Goal: Transaction & Acquisition: Purchase product/service

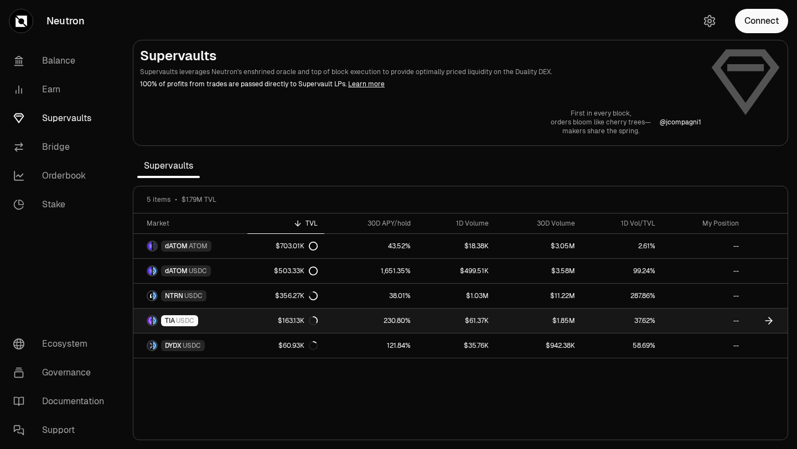
click at [768, 317] on icon at bounding box center [768, 320] width 11 height 11
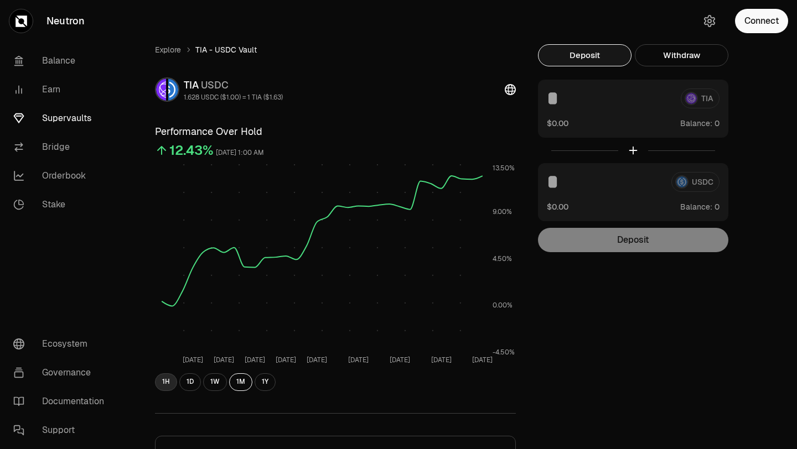
click at [166, 386] on button "1H" at bounding box center [166, 382] width 22 height 18
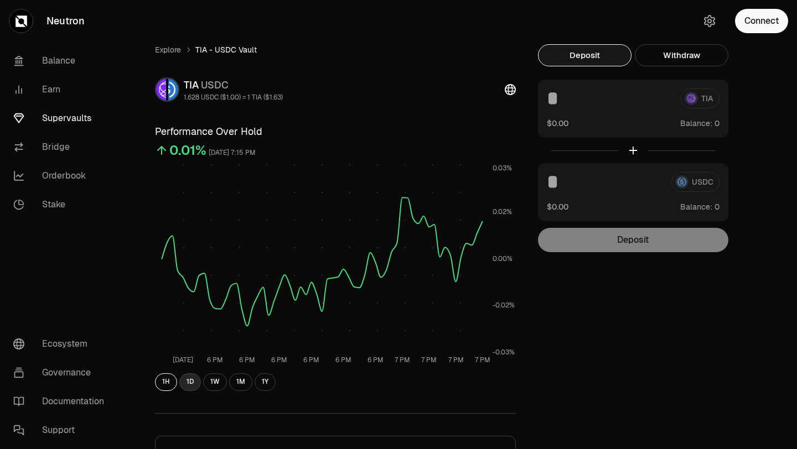
click at [188, 384] on button "1D" at bounding box center [190, 382] width 22 height 18
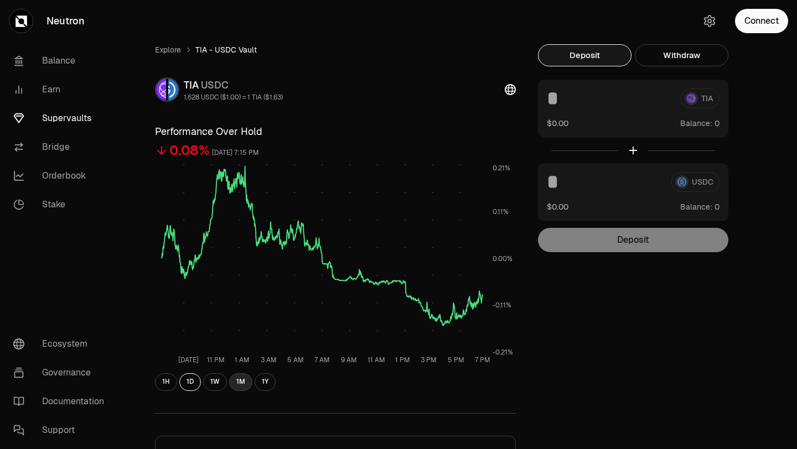
click at [238, 380] on button "1M" at bounding box center [240, 382] width 23 height 18
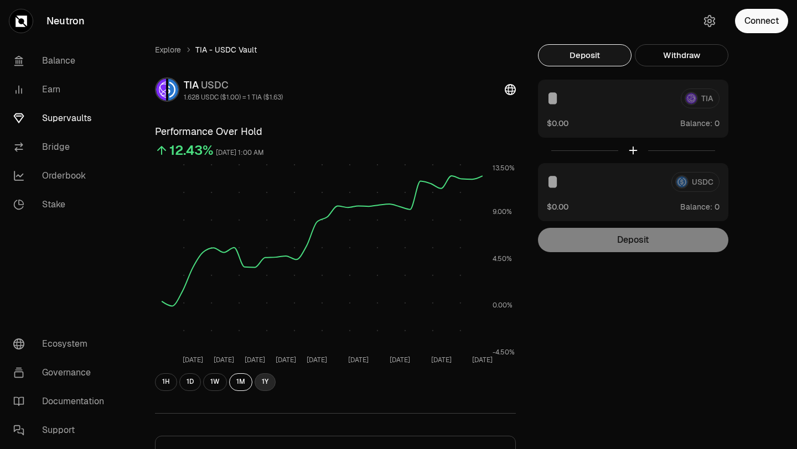
click at [260, 381] on button "1Y" at bounding box center [264, 382] width 21 height 18
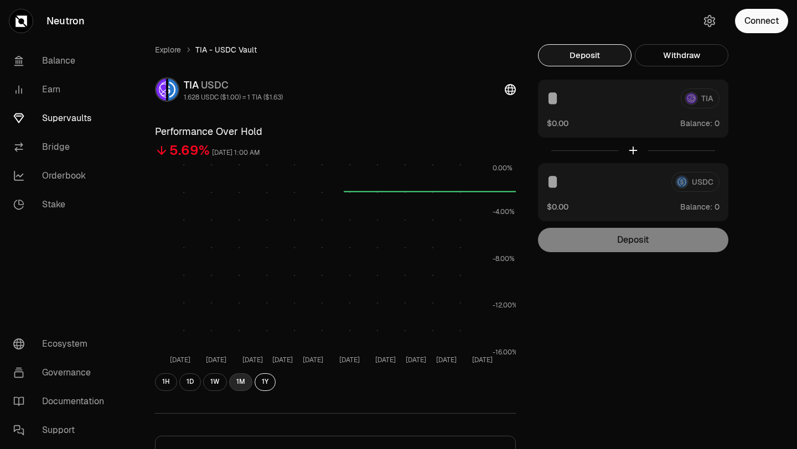
click at [242, 383] on button "1M" at bounding box center [240, 382] width 23 height 18
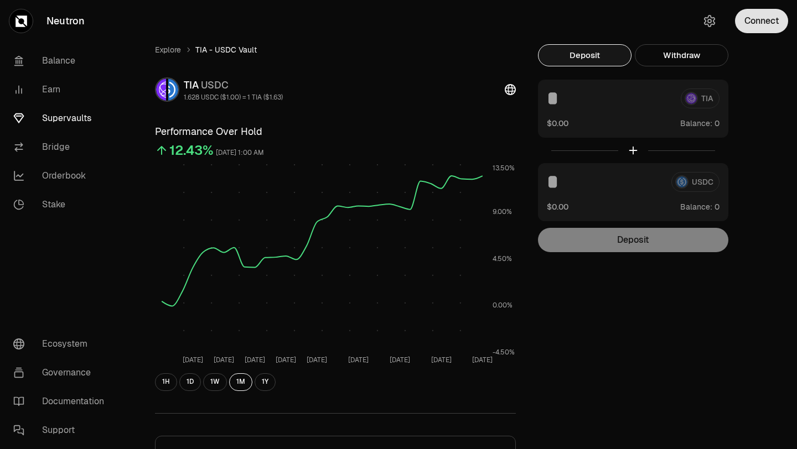
click at [747, 24] on button "Connect" at bounding box center [761, 21] width 53 height 24
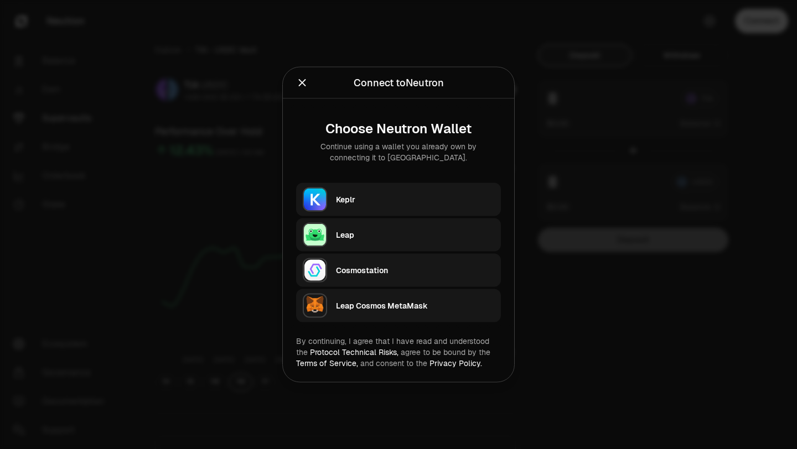
click at [400, 198] on div "Keplr" at bounding box center [415, 199] width 158 height 11
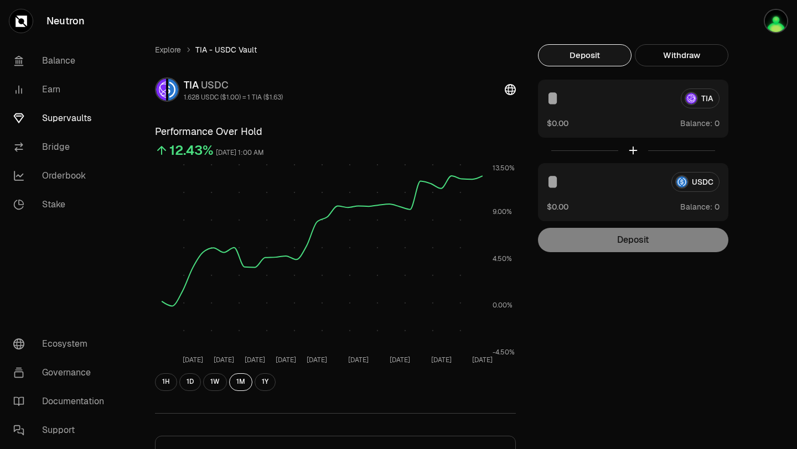
click at [547, 100] on input at bounding box center [609, 99] width 125 height 20
click at [554, 98] on input at bounding box center [609, 99] width 125 height 20
click at [168, 52] on link "Explore" at bounding box center [168, 49] width 26 height 11
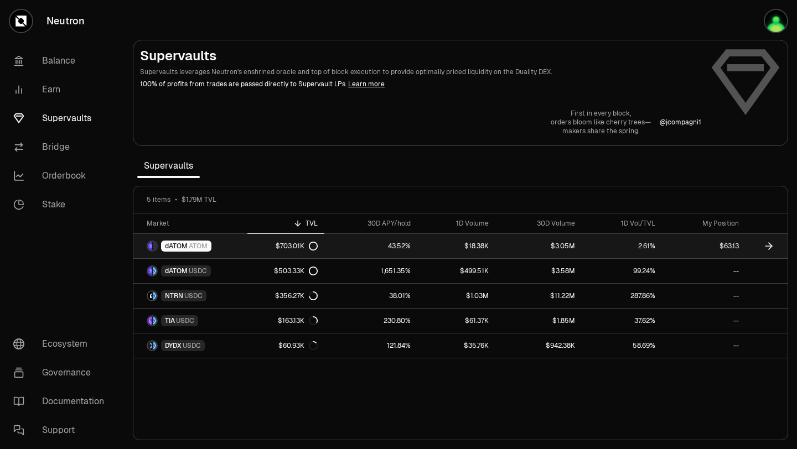
click at [212, 243] on link "dATOM ATOM" at bounding box center [190, 246] width 114 height 24
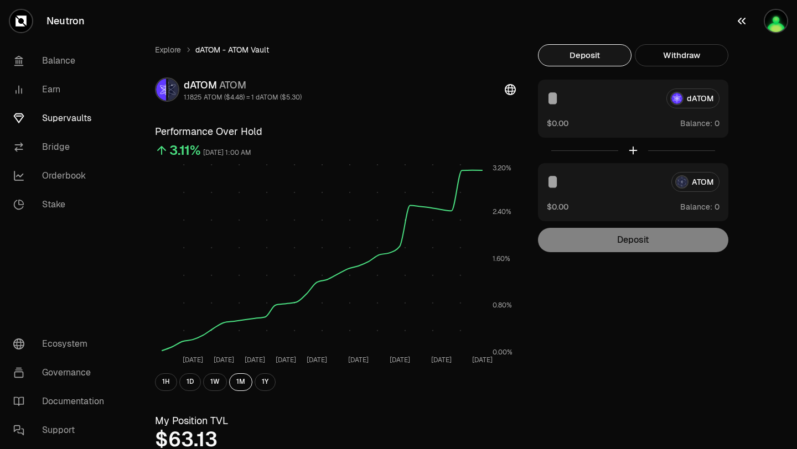
click at [772, 22] on img "button" at bounding box center [776, 21] width 22 height 22
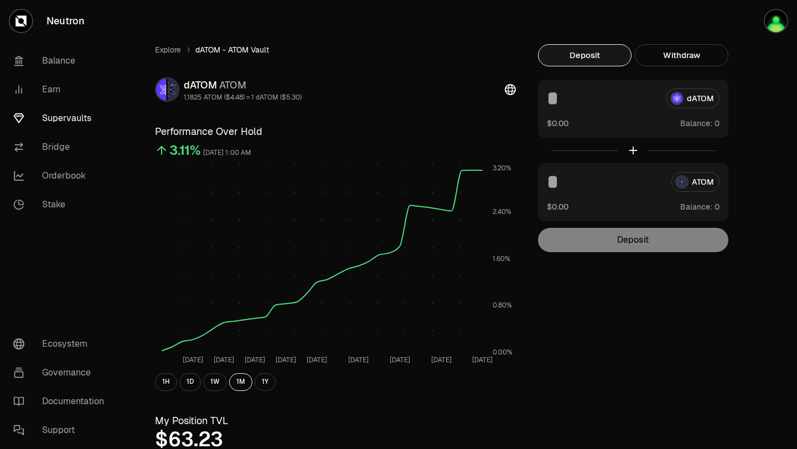
click at [598, 55] on button "Deposit" at bounding box center [585, 55] width 94 height 22
click at [708, 207] on button "Use Max" at bounding box center [704, 206] width 32 height 11
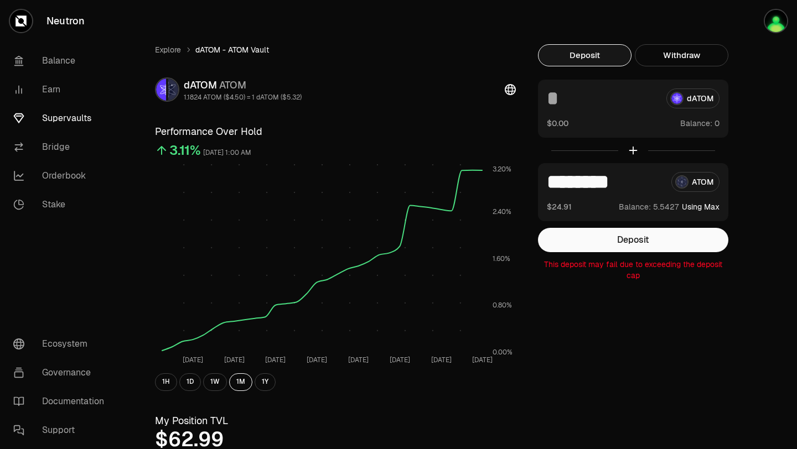
click at [636, 183] on input "********" at bounding box center [605, 182] width 116 height 20
type input "*"
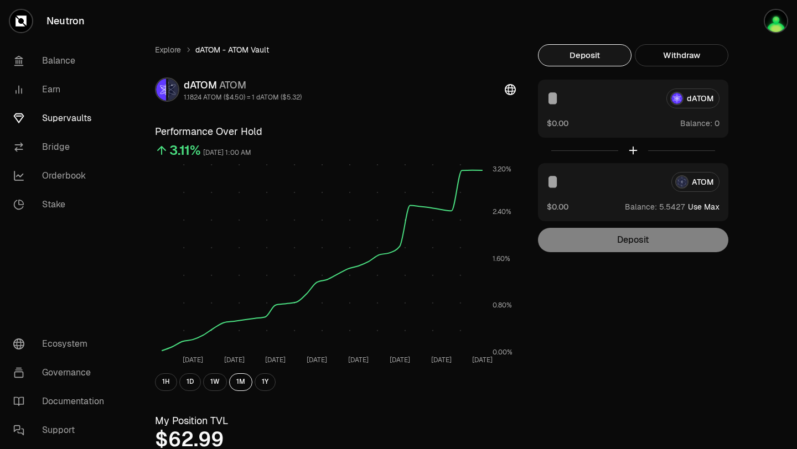
type input "*"
click at [174, 53] on link "Explore" at bounding box center [168, 49] width 26 height 11
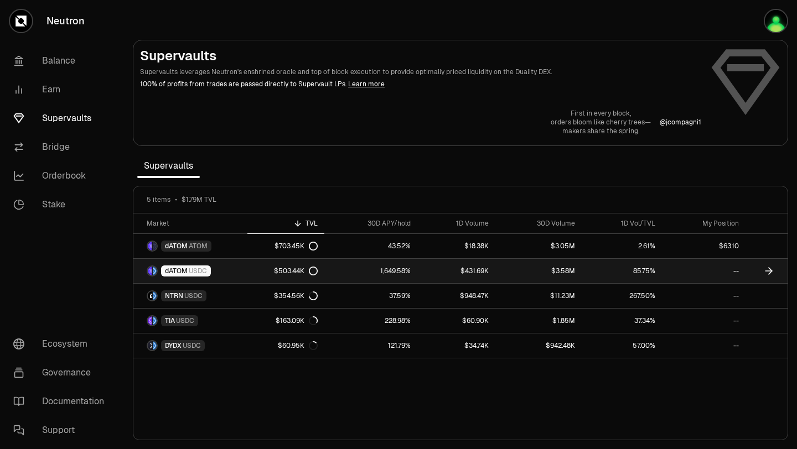
click at [198, 269] on span "USDC" at bounding box center [198, 271] width 18 height 9
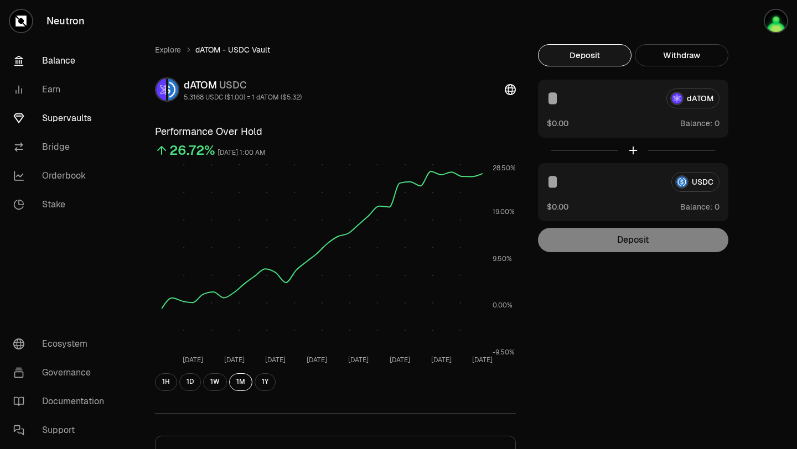
click at [54, 63] on link "Balance" at bounding box center [61, 60] width 115 height 29
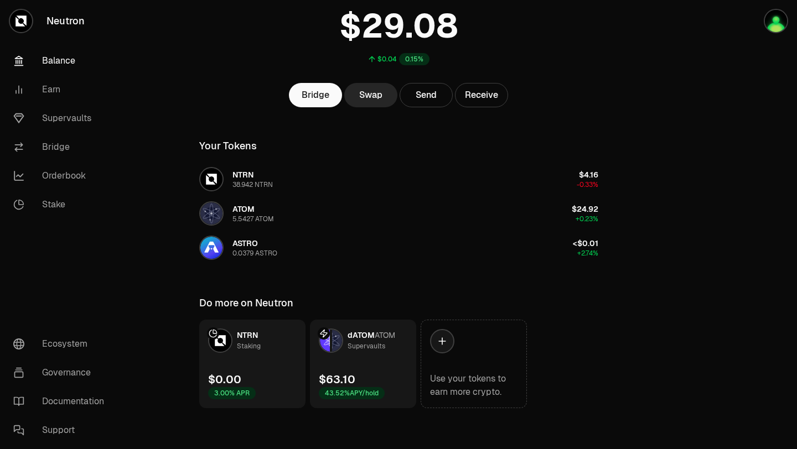
scroll to position [84, 0]
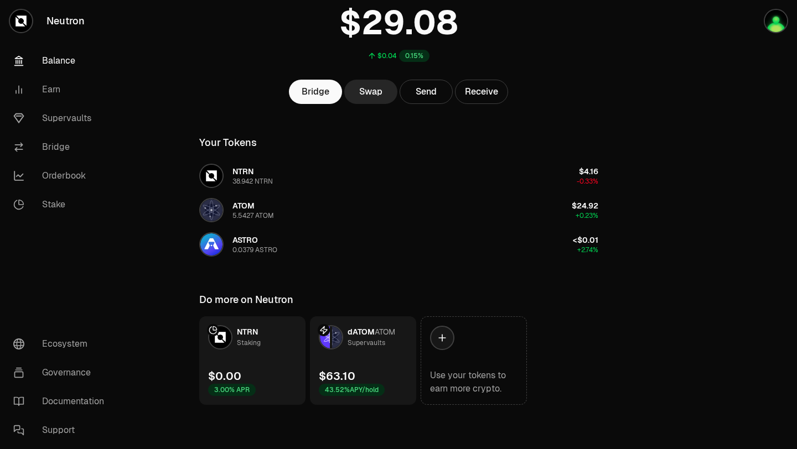
click at [367, 356] on link "dATOM ATOM Supervaults $63.10 43.52% APY/hold" at bounding box center [363, 360] width 106 height 89
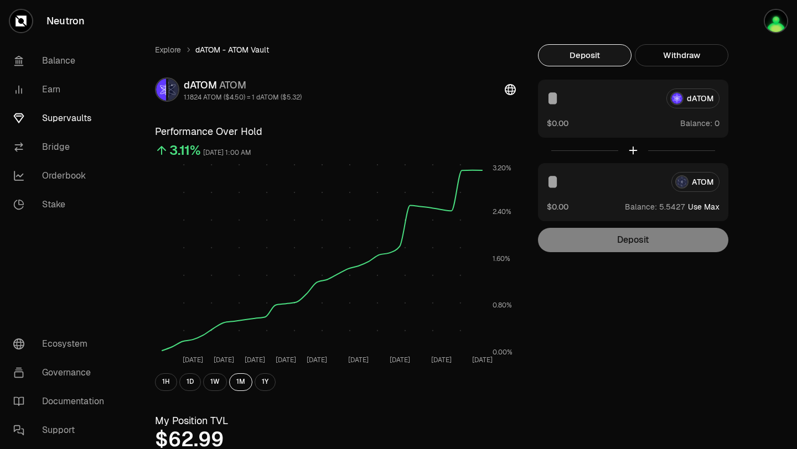
click at [704, 206] on button "Use Max" at bounding box center [704, 206] width 32 height 11
type input "********"
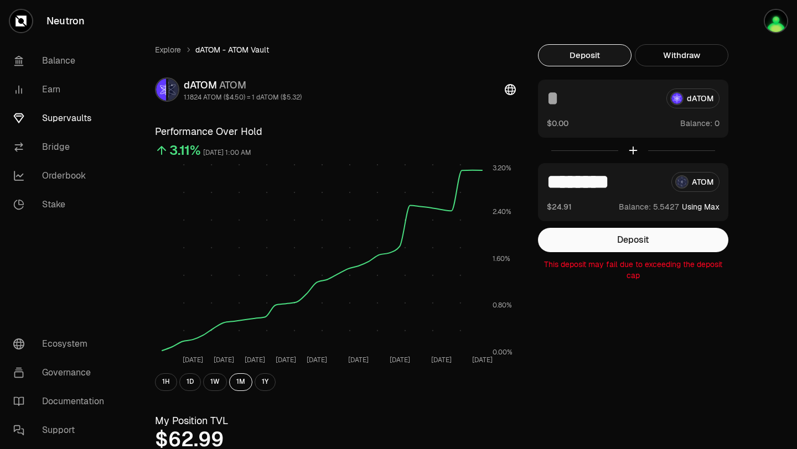
click at [55, 117] on link "Supervaults" at bounding box center [61, 118] width 115 height 29
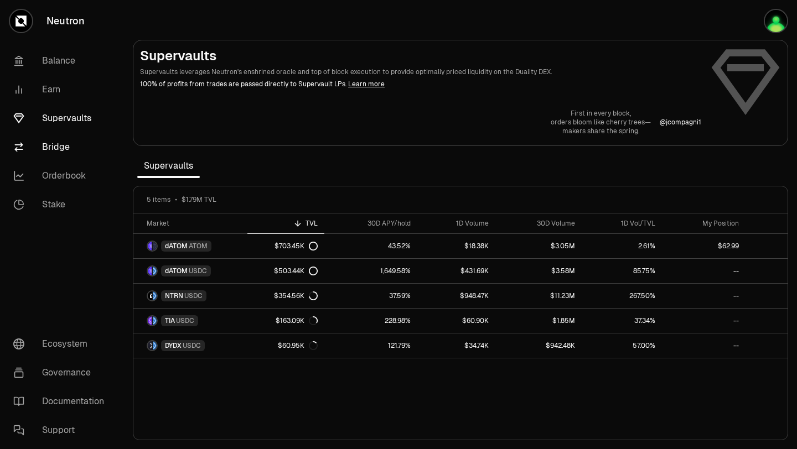
click at [67, 148] on link "Bridge" at bounding box center [61, 147] width 115 height 29
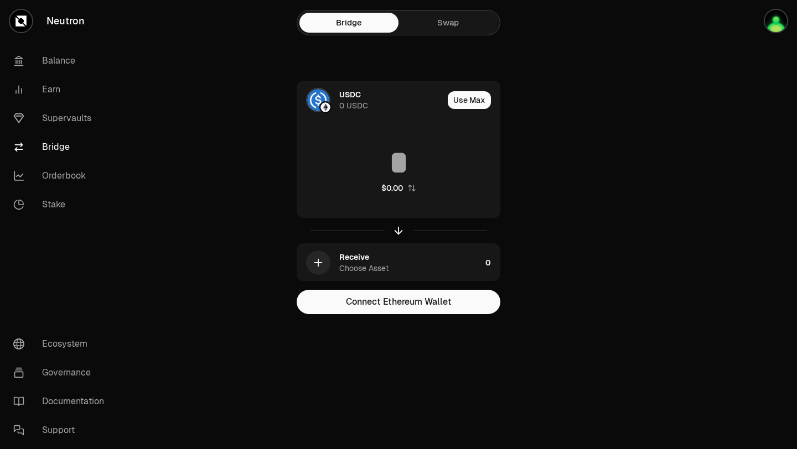
click at [440, 21] on link "Swap" at bounding box center [447, 23] width 99 height 20
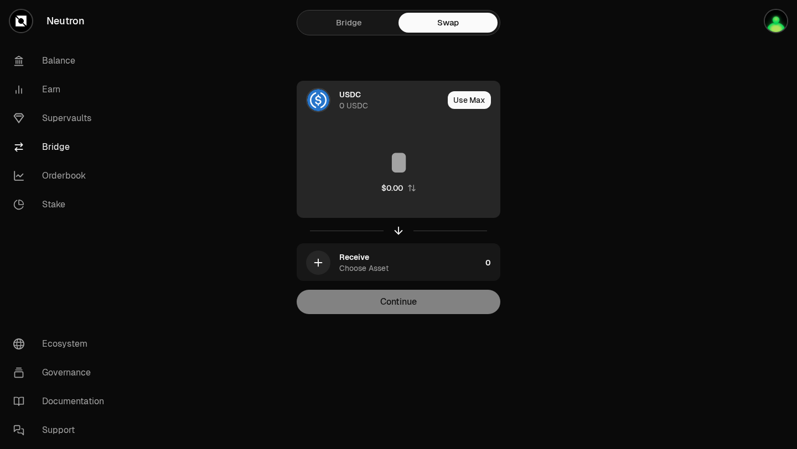
click at [355, 102] on div "0 USDC" at bounding box center [353, 105] width 29 height 11
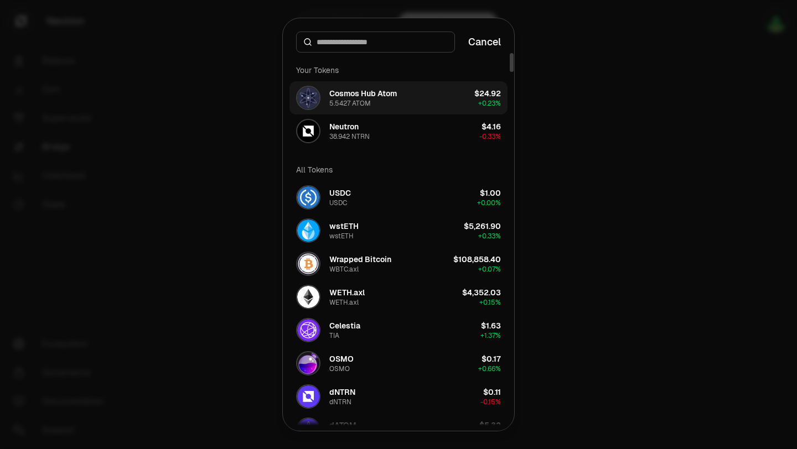
click at [403, 97] on button "Cosmos Hub Atom 5.5427 ATOM $24.92 + 0.23%" at bounding box center [398, 97] width 218 height 33
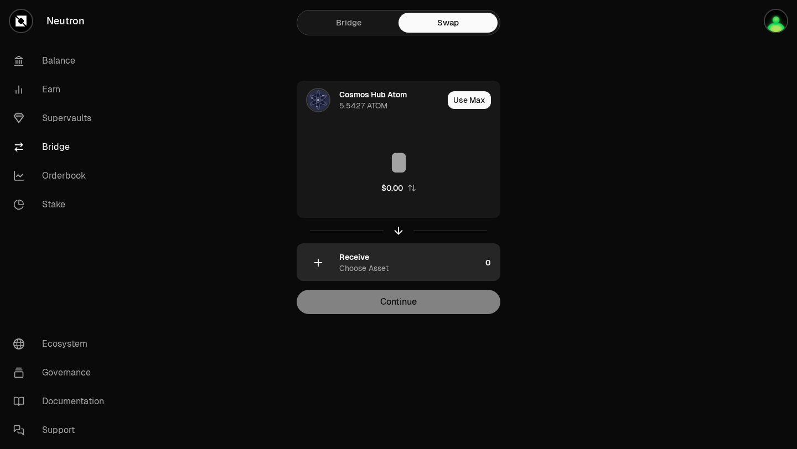
click at [383, 267] on div "Choose Asset" at bounding box center [363, 268] width 49 height 11
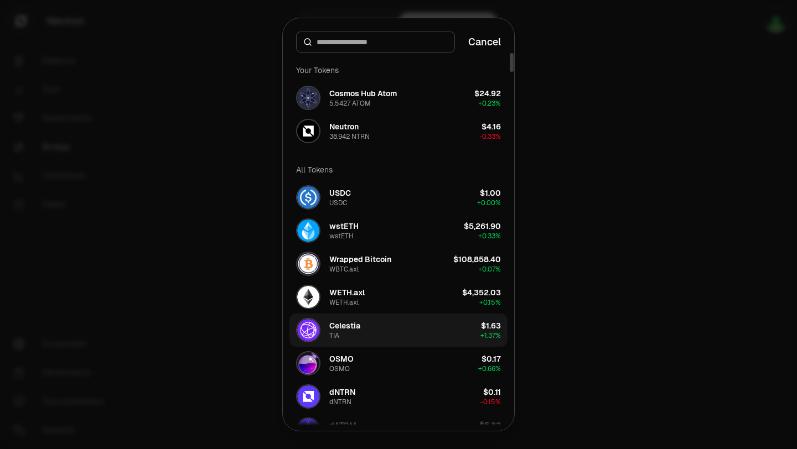
click at [376, 326] on button "Celestia TIA $1.63 + 1.37%" at bounding box center [398, 330] width 218 height 33
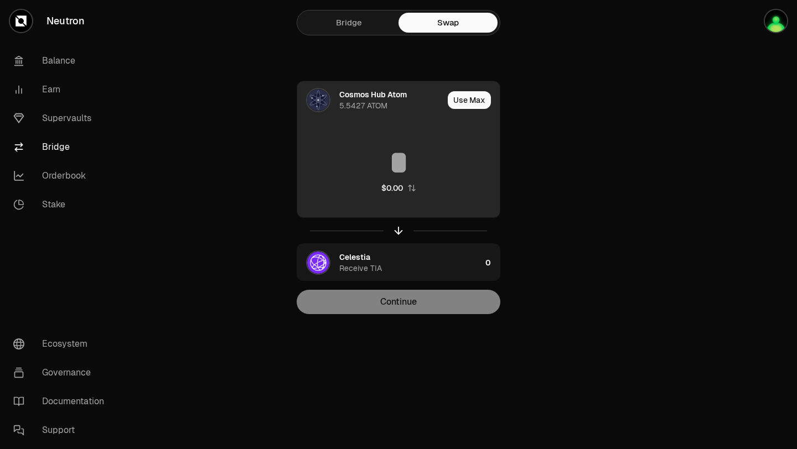
click at [400, 158] on input at bounding box center [398, 162] width 202 height 33
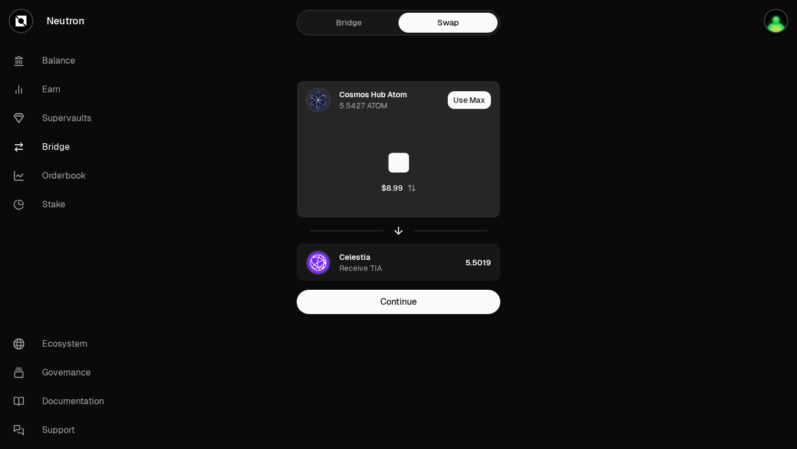
type input "*"
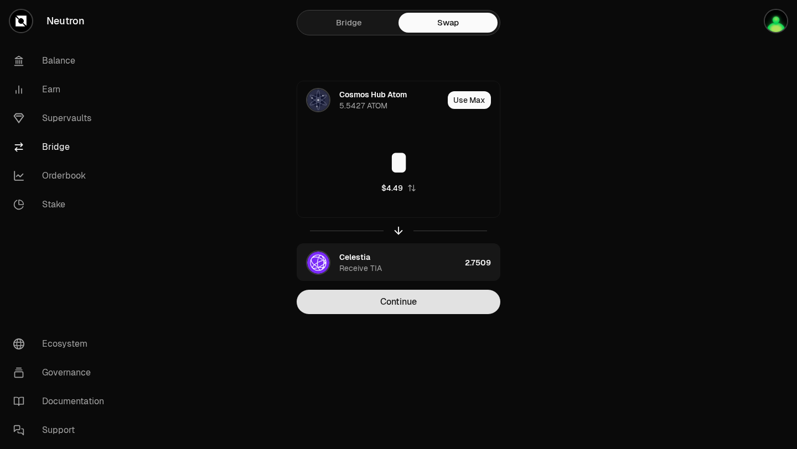
type input "*"
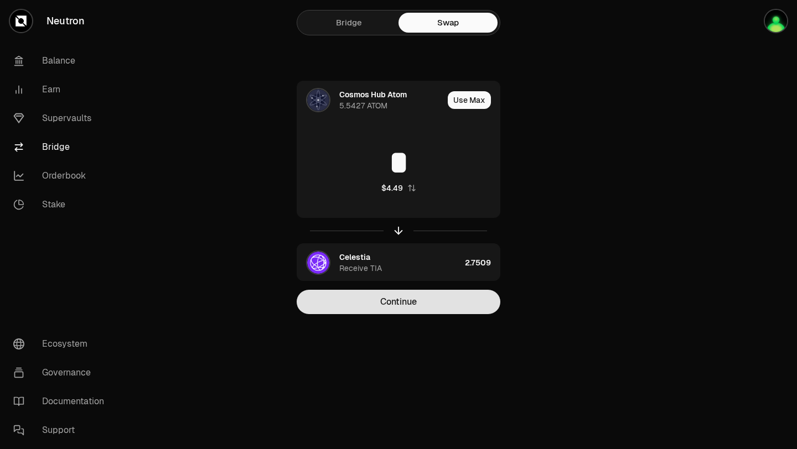
click at [404, 292] on button "Continue" at bounding box center [399, 302] width 204 height 24
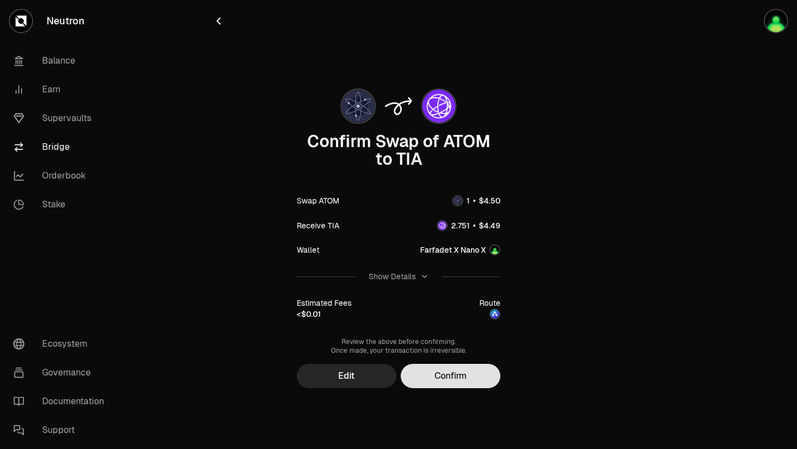
click at [444, 381] on button "Confirm" at bounding box center [451, 376] width 100 height 24
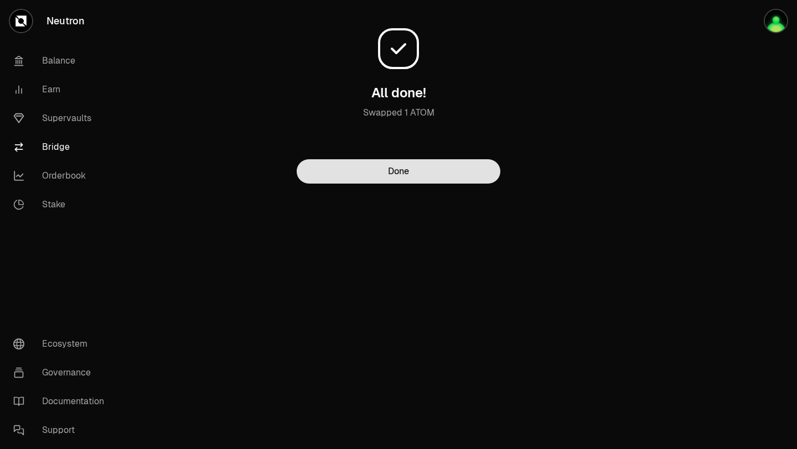
click at [382, 170] on button "Done" at bounding box center [399, 171] width 204 height 24
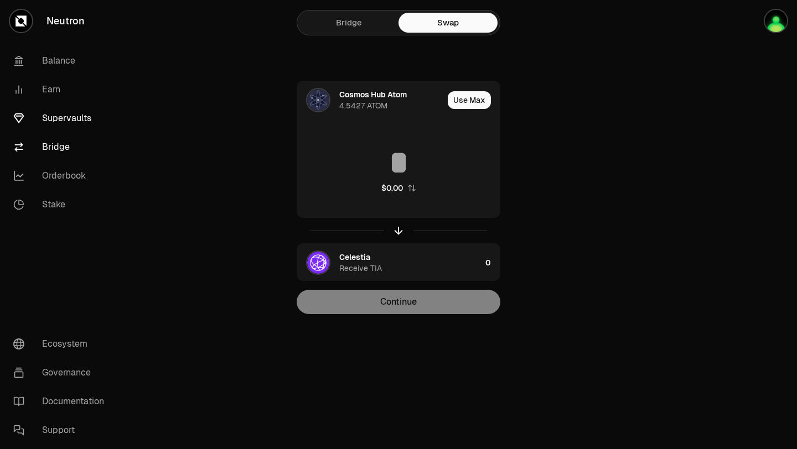
click at [70, 122] on link "Supervaults" at bounding box center [61, 118] width 115 height 29
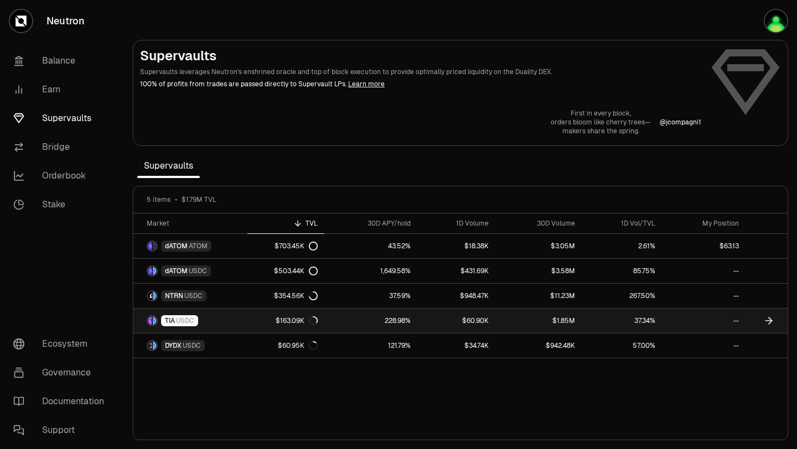
click at [226, 318] on link "TIA USDC" at bounding box center [190, 321] width 114 height 24
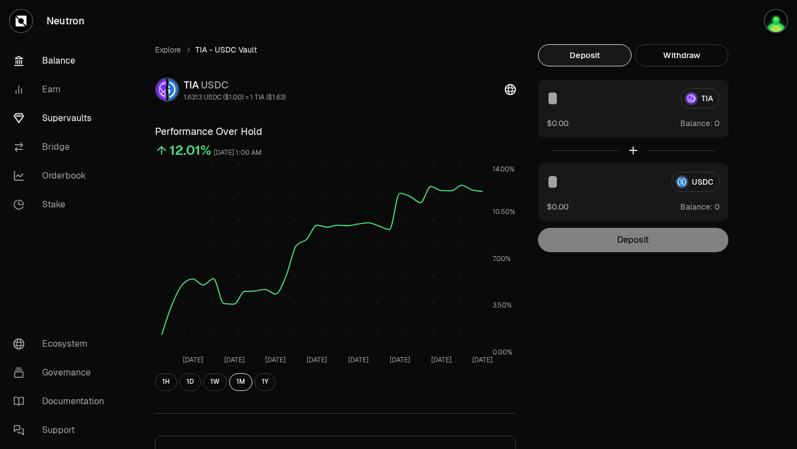
click at [61, 61] on link "Balance" at bounding box center [61, 60] width 115 height 29
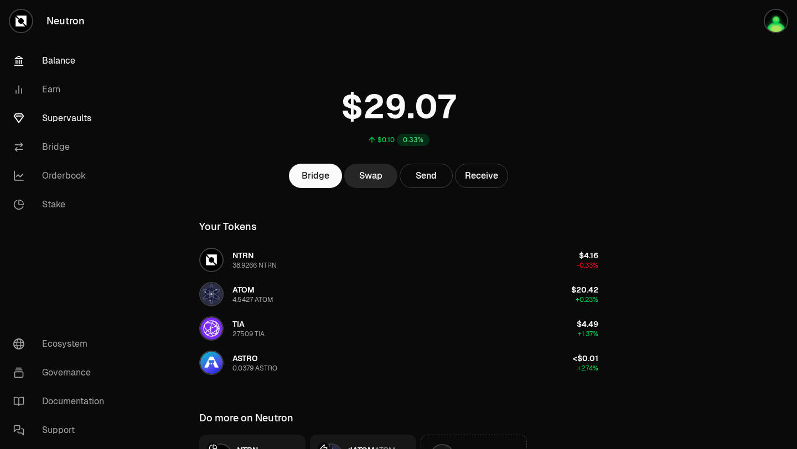
click at [70, 121] on link "Supervaults" at bounding box center [61, 118] width 115 height 29
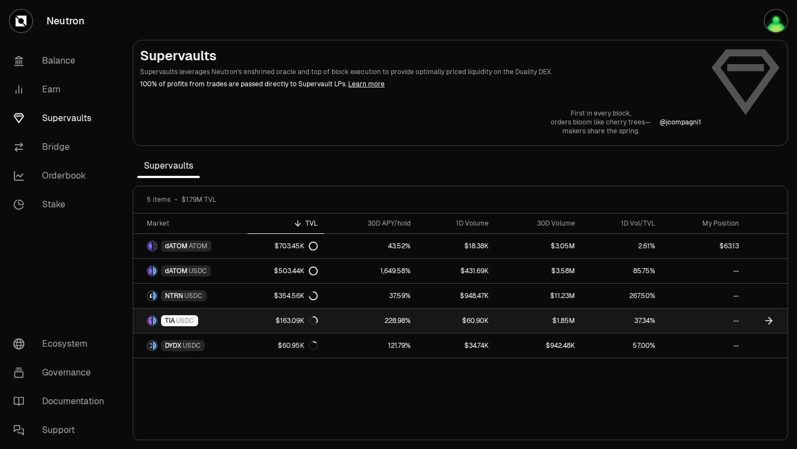
click at [212, 315] on link "TIA USDC" at bounding box center [190, 321] width 114 height 24
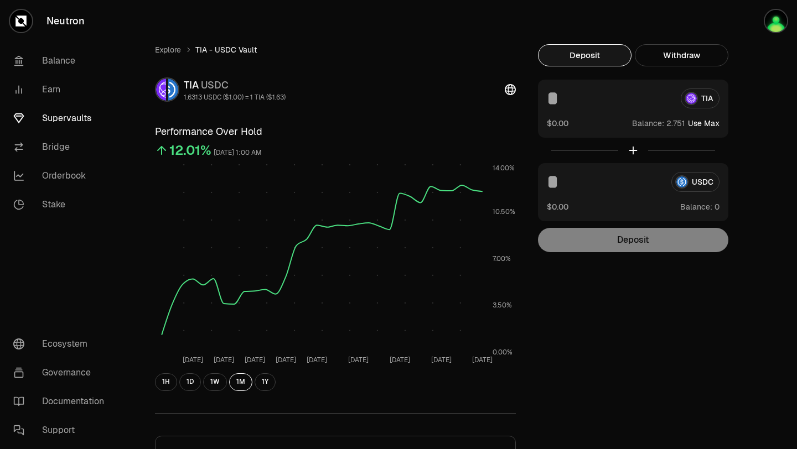
click at [703, 124] on button "Use Max" at bounding box center [704, 123] width 32 height 11
type input "********"
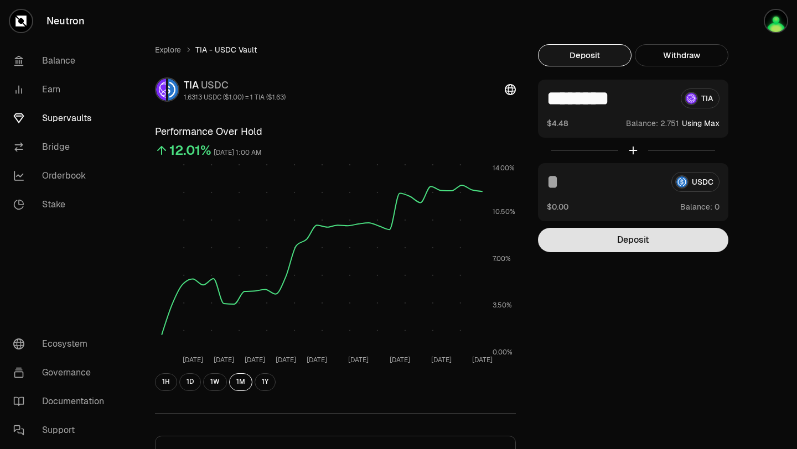
click at [642, 241] on button "Deposit" at bounding box center [633, 240] width 190 height 24
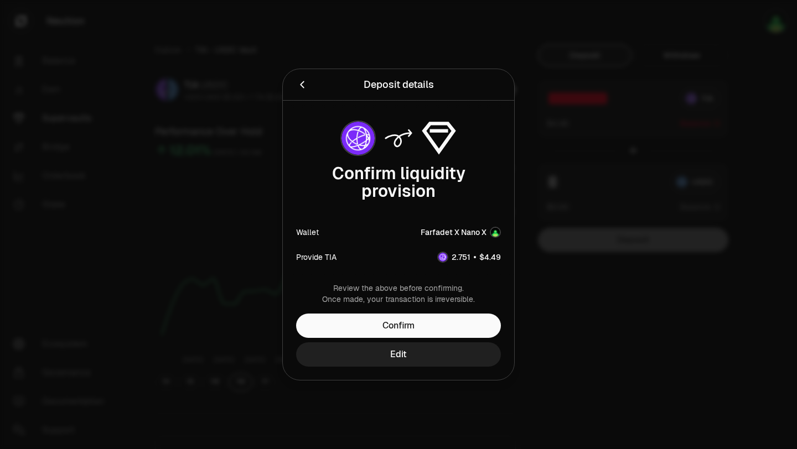
click at [396, 352] on button "Edit" at bounding box center [398, 354] width 205 height 24
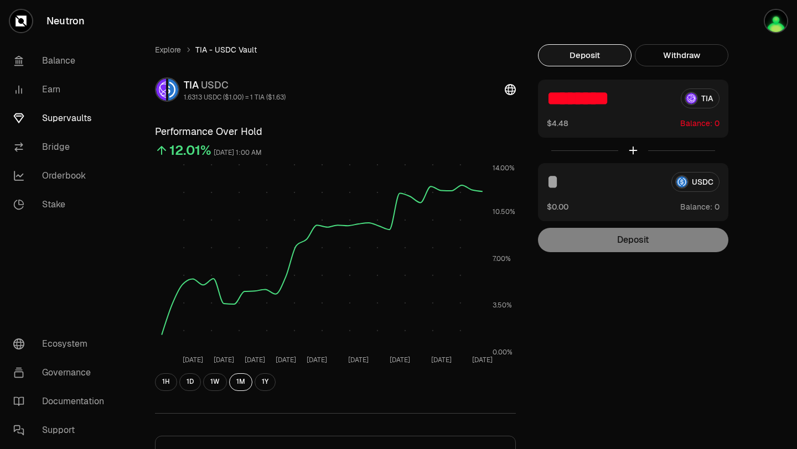
click at [750, 159] on div "Explore TIA - USDC Vault TIA USDC 1.6313 USDC ($1.00) = 1 TIA ($1.63) Performan…" at bounding box center [460, 357] width 637 height 627
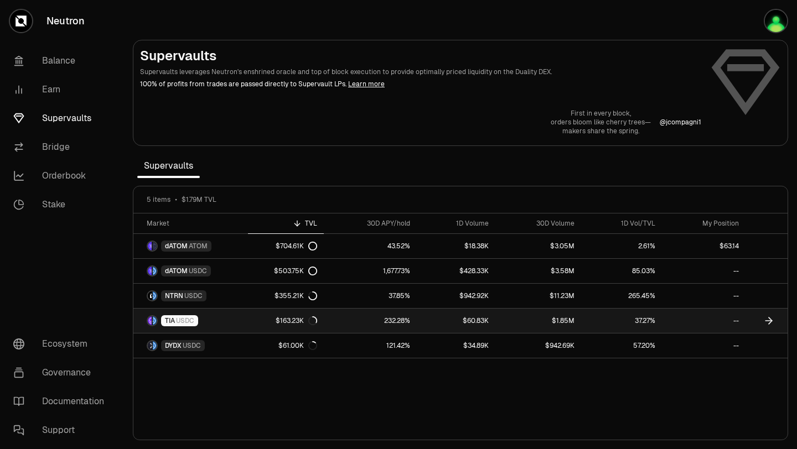
click at [241, 316] on link "TIA USDC" at bounding box center [190, 321] width 115 height 24
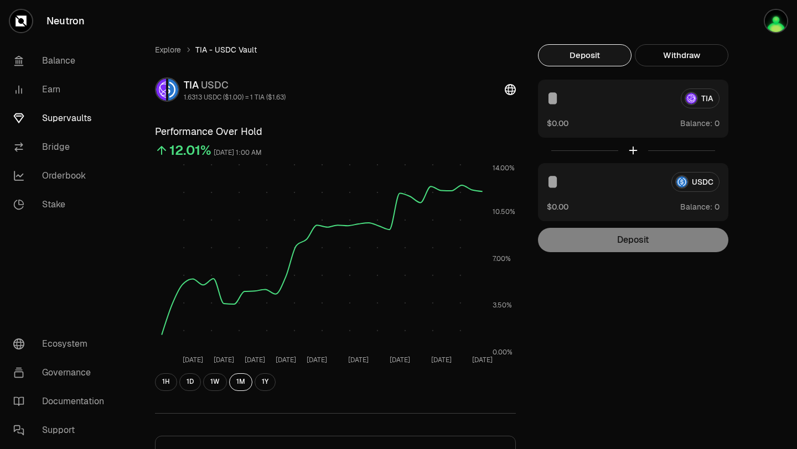
click at [704, 101] on div "TIA" at bounding box center [633, 99] width 173 height 20
click at [70, 61] on link "Balance" at bounding box center [61, 60] width 115 height 29
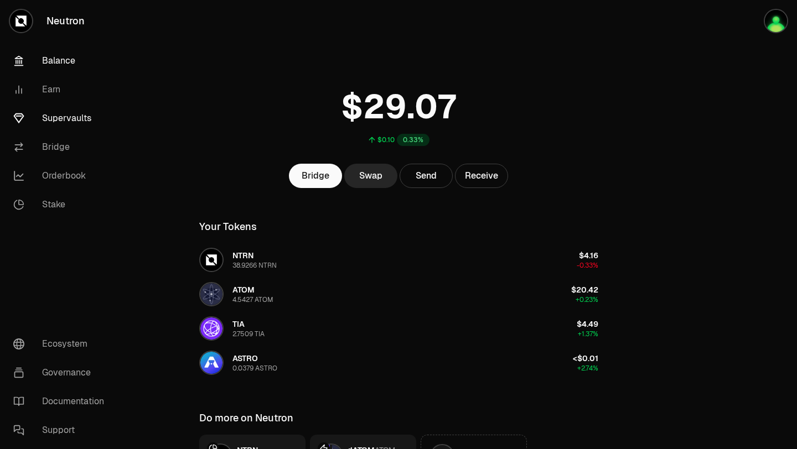
click at [76, 122] on link "Supervaults" at bounding box center [61, 118] width 115 height 29
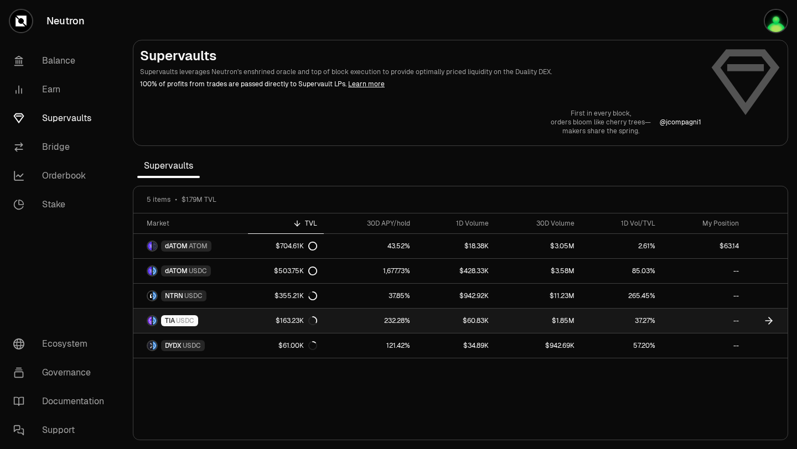
click at [204, 315] on link "TIA USDC" at bounding box center [190, 321] width 115 height 24
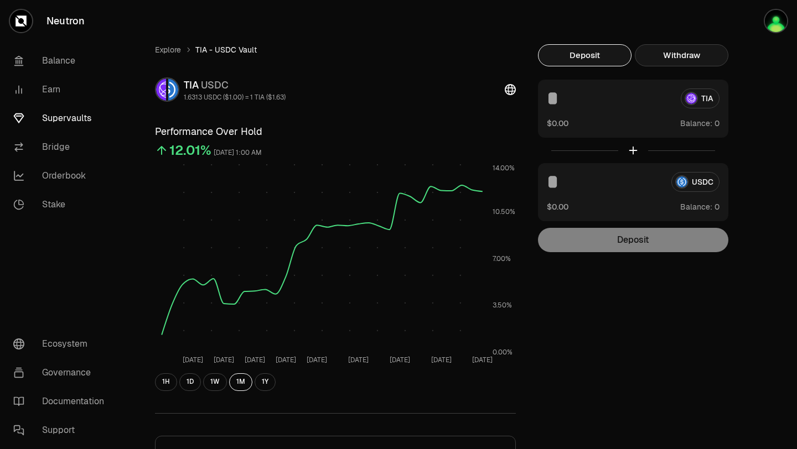
click at [671, 56] on button "Withdraw" at bounding box center [682, 55] width 94 height 22
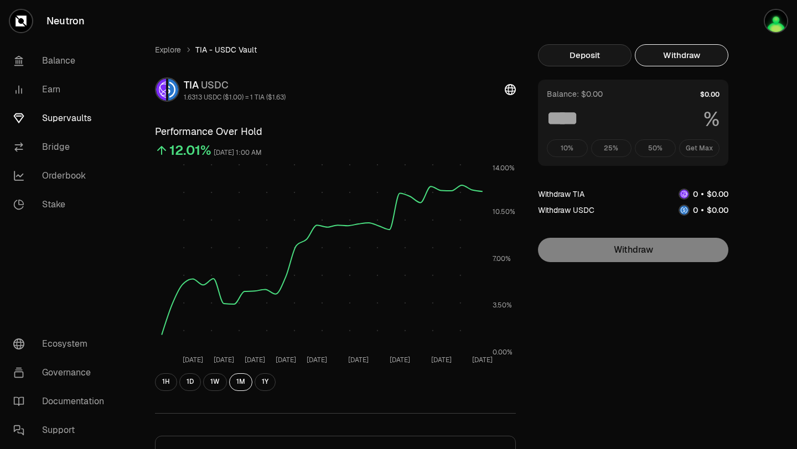
click at [607, 49] on button "Deposit" at bounding box center [585, 55] width 94 height 22
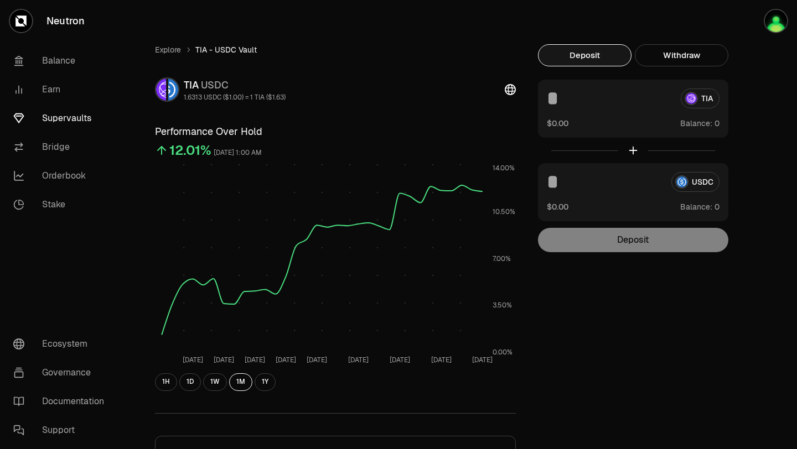
click at [702, 127] on span "Balance:" at bounding box center [696, 123] width 32 height 11
click at [643, 259] on div "Explore TIA - USDC Vault TIA USDC 1.6313 USDC ($1.00) = 1 TIA ($1.63) Performan…" at bounding box center [460, 357] width 637 height 627
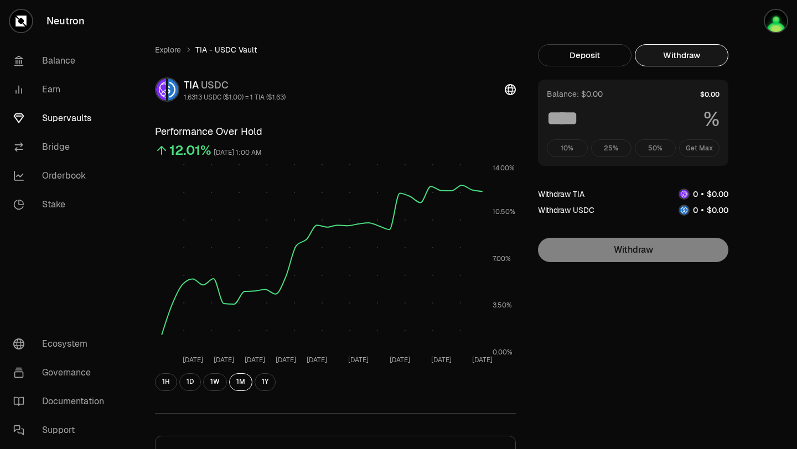
click at [655, 50] on button "Withdraw" at bounding box center [682, 55] width 94 height 22
click at [694, 149] on div "10% 25% 50% Get Max" at bounding box center [633, 148] width 173 height 18
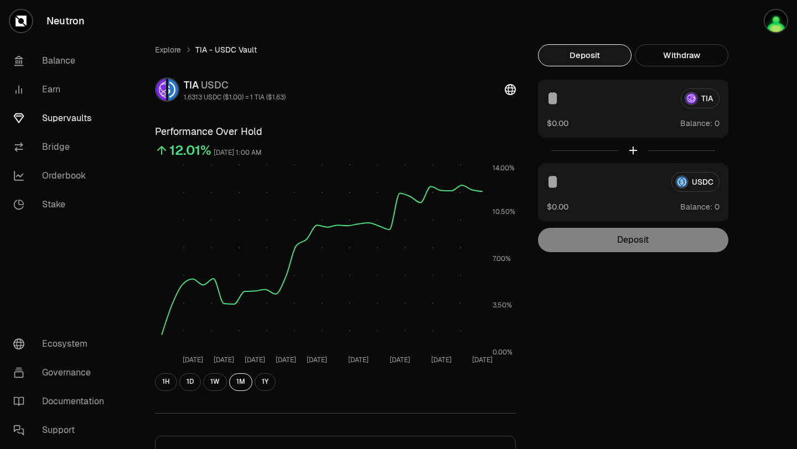
click at [567, 57] on button "Deposit" at bounding box center [585, 55] width 94 height 22
click at [167, 51] on link "Explore" at bounding box center [168, 49] width 26 height 11
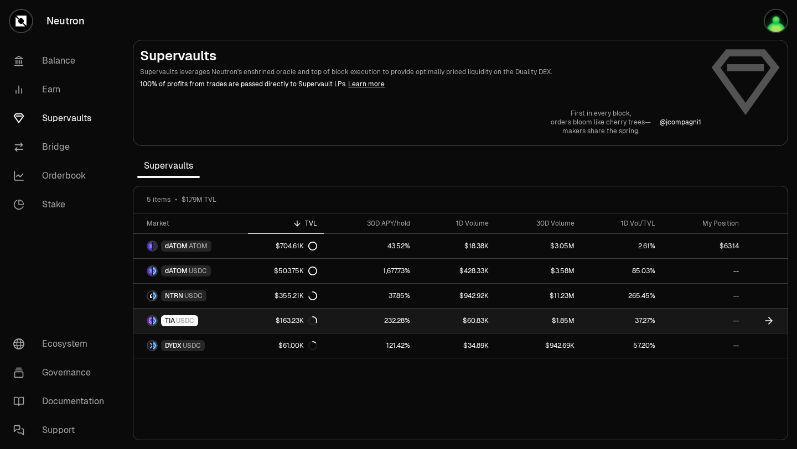
click at [189, 320] on span "USDC" at bounding box center [185, 320] width 18 height 9
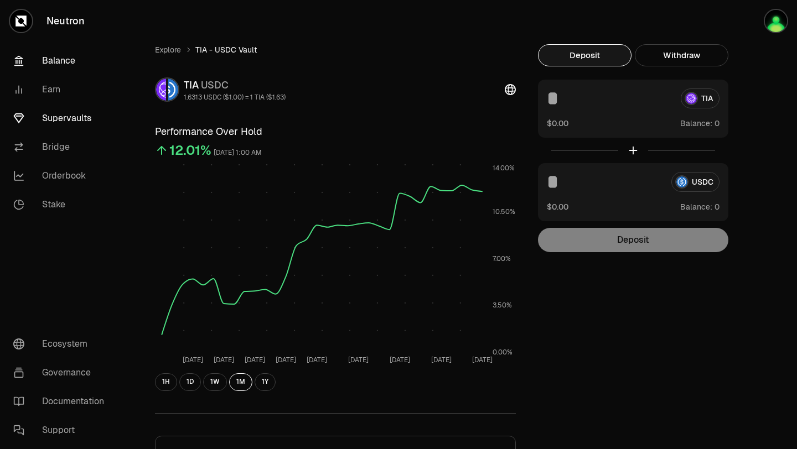
click at [62, 59] on link "Balance" at bounding box center [61, 60] width 115 height 29
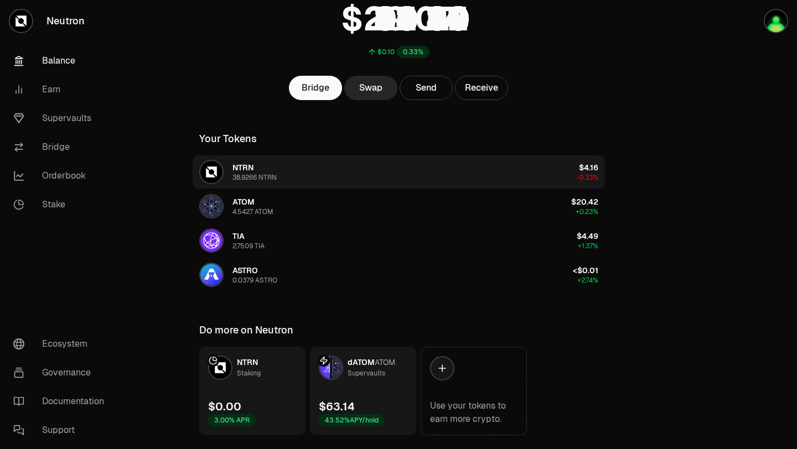
scroll to position [89, 0]
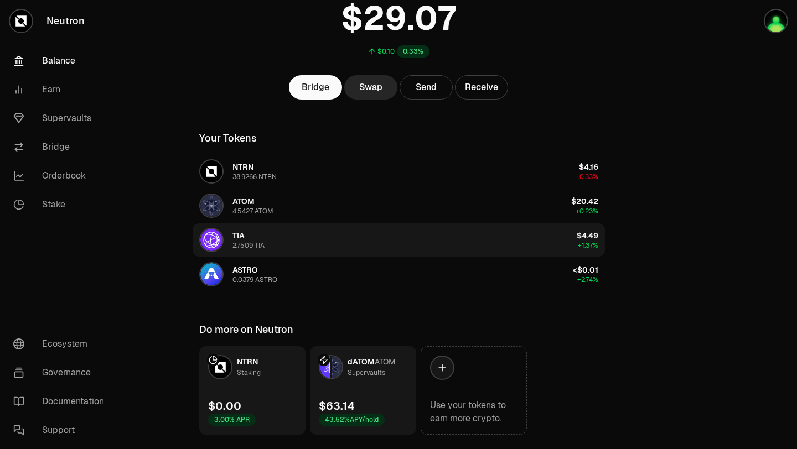
click at [285, 239] on button "TIA 2.7509 TIA $4.49 +1.37%" at bounding box center [399, 240] width 412 height 33
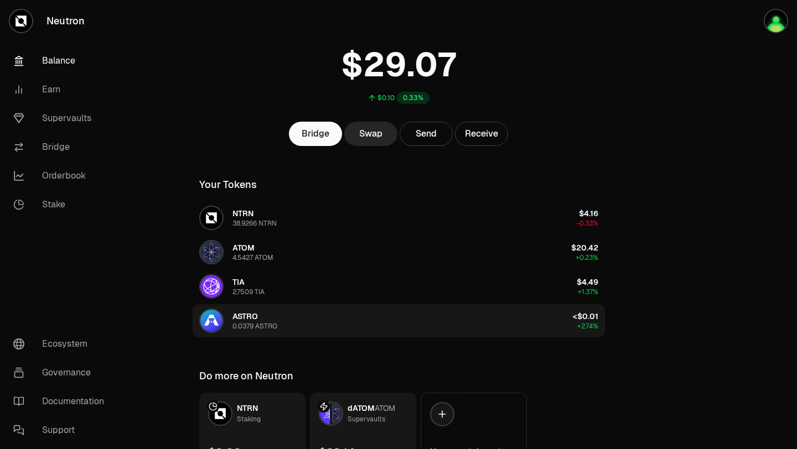
scroll to position [15, 0]
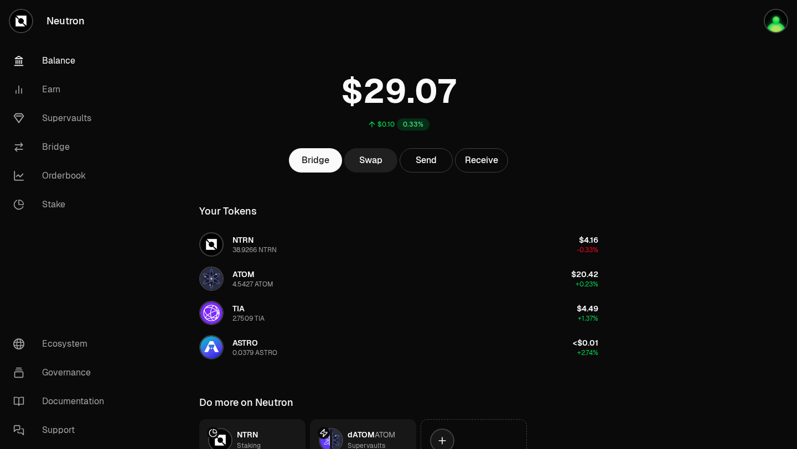
click at [367, 159] on link "Swap" at bounding box center [370, 160] width 53 height 24
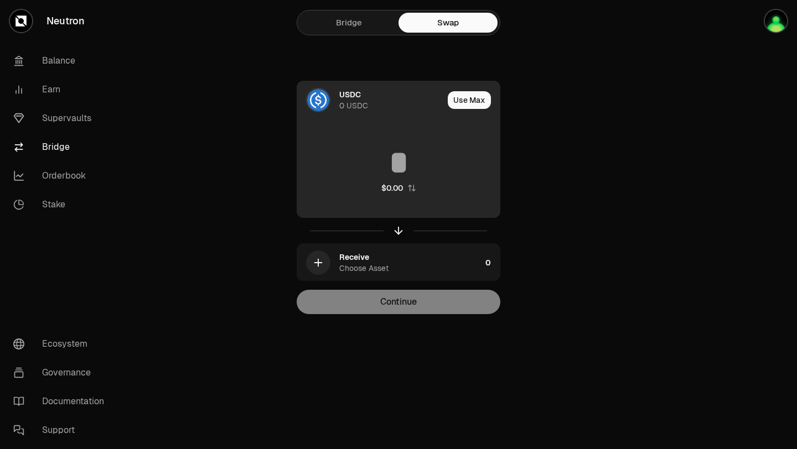
click at [355, 107] on div "0 USDC" at bounding box center [353, 105] width 29 height 11
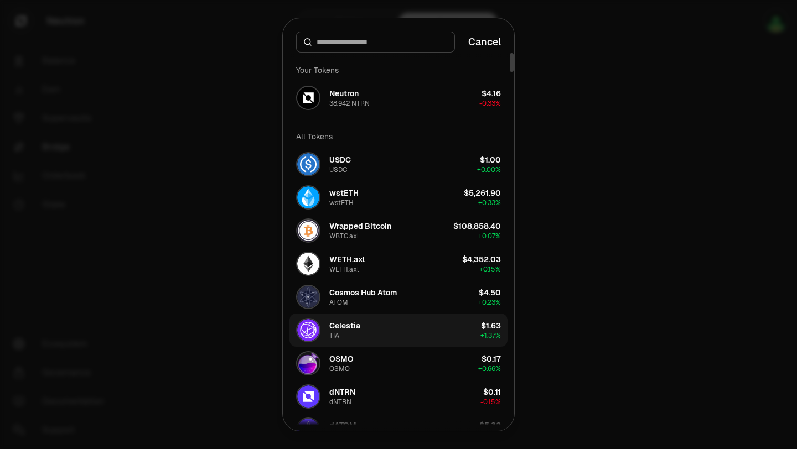
click at [367, 331] on button "Celestia TIA $1.63 + 1.37%" at bounding box center [398, 330] width 218 height 33
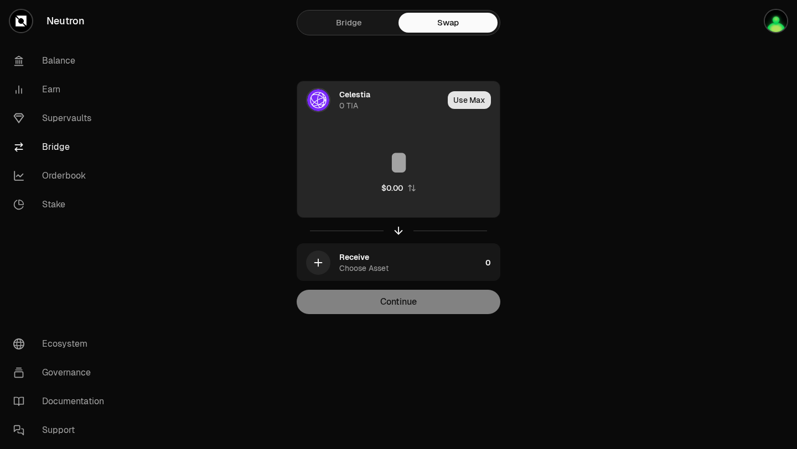
click at [466, 102] on button "Use Max" at bounding box center [469, 100] width 43 height 18
type input "*"
click at [466, 99] on div "Using Max" at bounding box center [469, 100] width 59 height 38
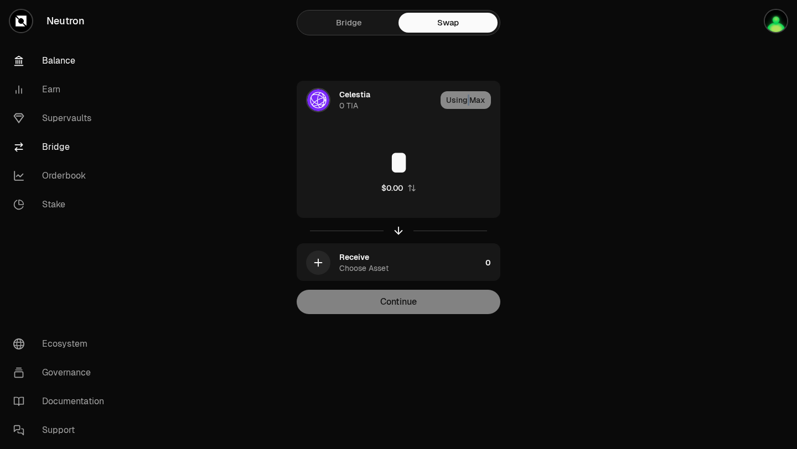
click at [65, 61] on link "Balance" at bounding box center [61, 60] width 115 height 29
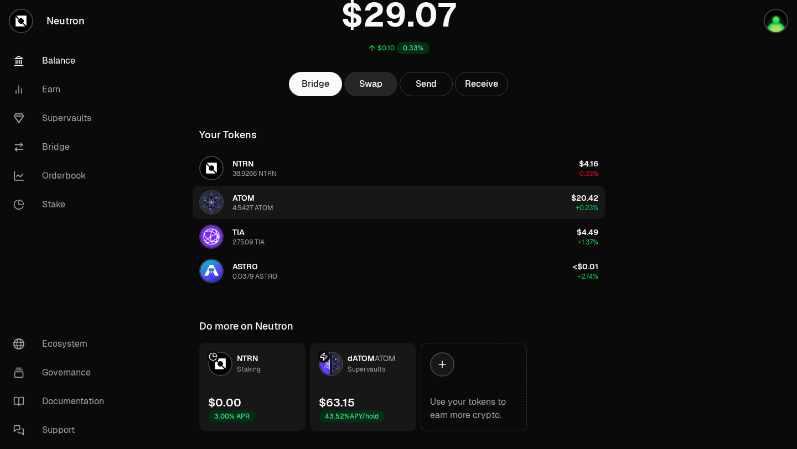
scroll to position [118, 0]
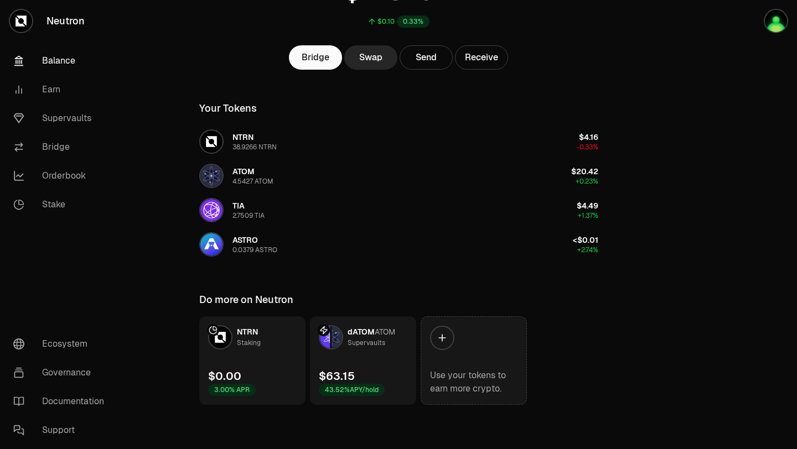
click at [452, 339] on div at bounding box center [442, 338] width 24 height 24
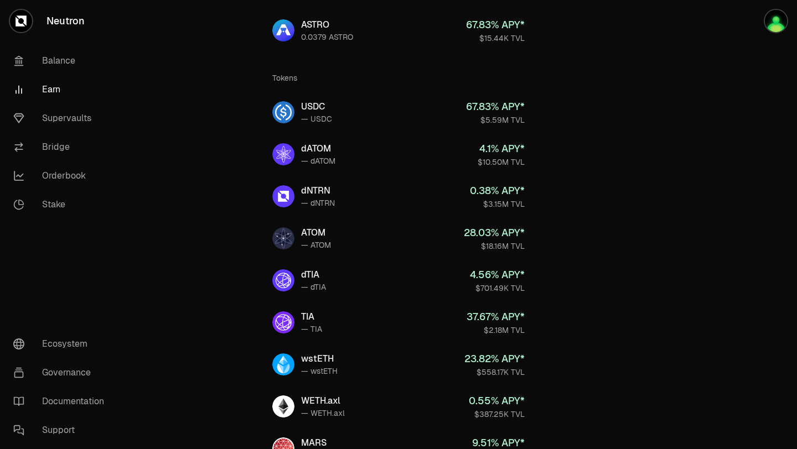
scroll to position [150, 0]
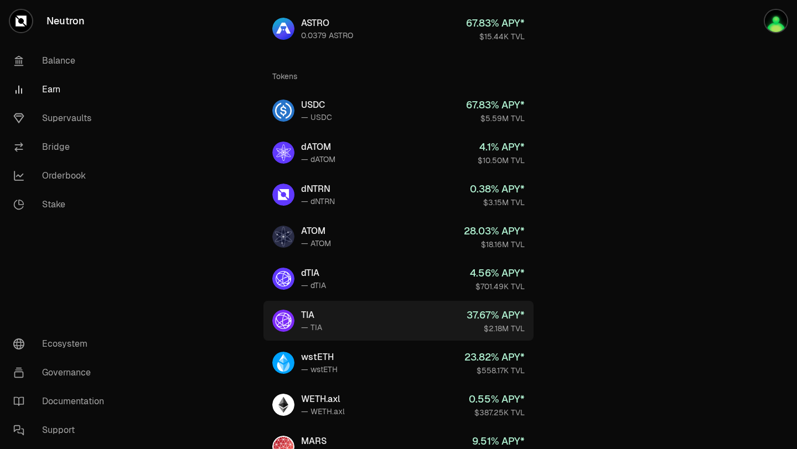
click at [419, 322] on link "TIA — TIA 37.67 % APY* $2.18M TVL" at bounding box center [398, 321] width 270 height 40
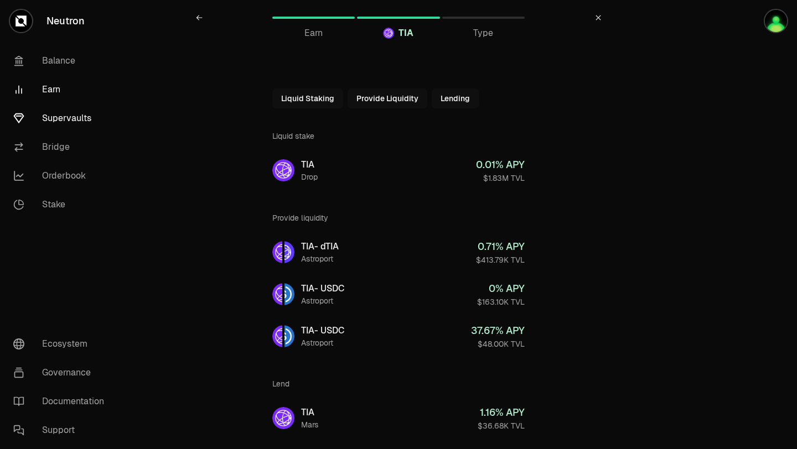
click at [83, 115] on link "Supervaults" at bounding box center [61, 118] width 115 height 29
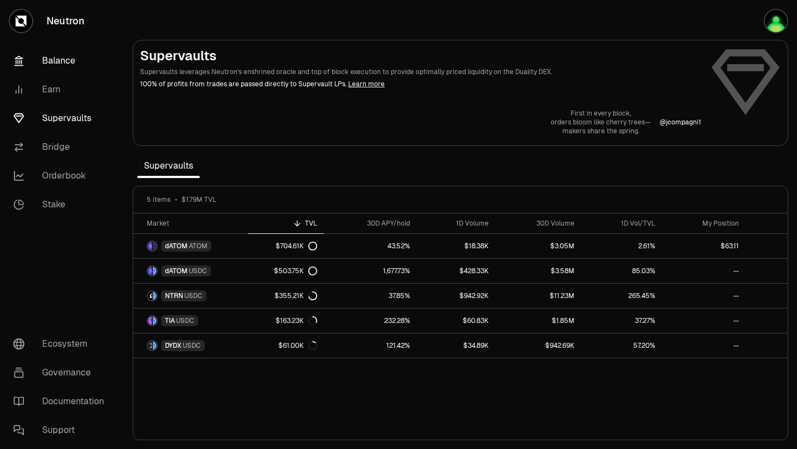
click at [64, 56] on link "Balance" at bounding box center [61, 60] width 115 height 29
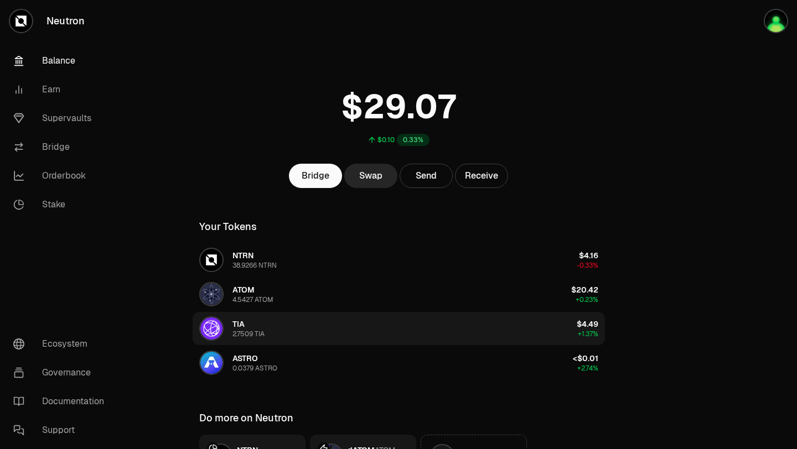
click at [245, 333] on div "2.7509 TIA" at bounding box center [248, 334] width 32 height 9
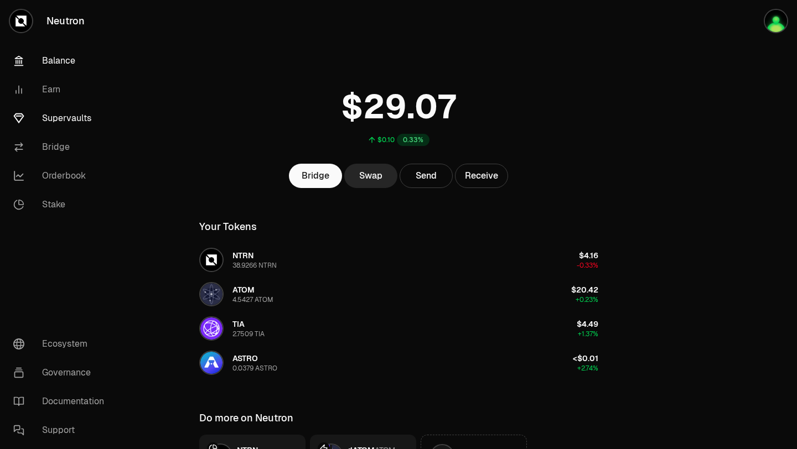
click at [80, 115] on link "Supervaults" at bounding box center [61, 118] width 115 height 29
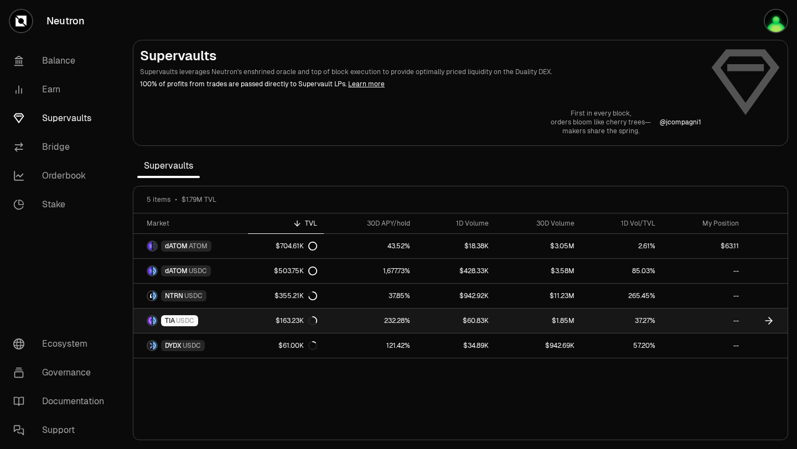
click at [770, 320] on icon at bounding box center [769, 321] width 3 height 7
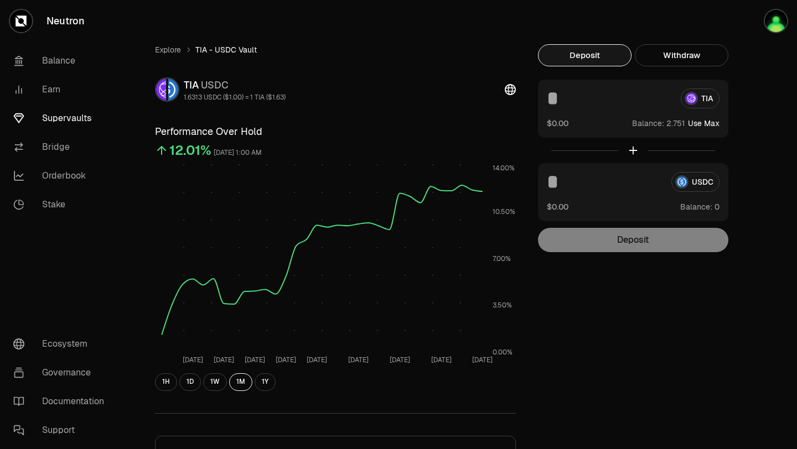
click at [706, 126] on button "Use Max" at bounding box center [704, 123] width 32 height 11
type input "********"
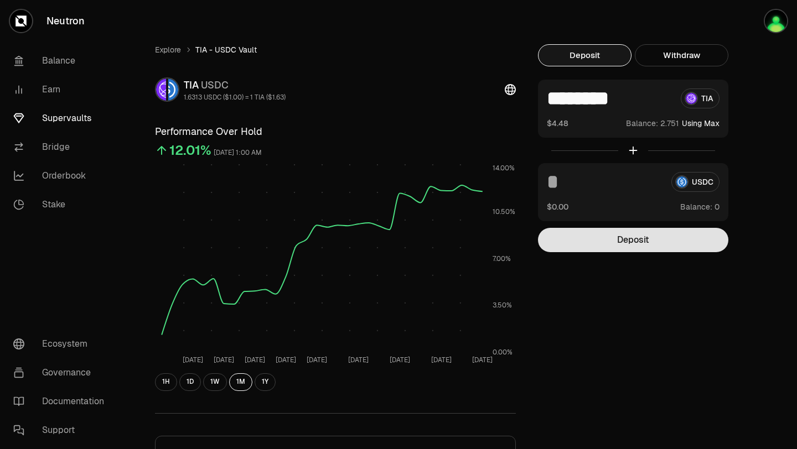
click at [628, 238] on button "Deposit" at bounding box center [633, 240] width 190 height 24
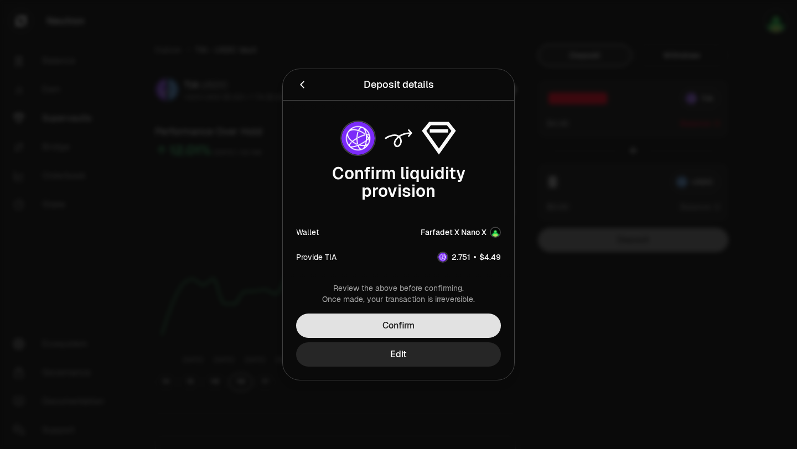
click at [474, 330] on button "Confirm" at bounding box center [398, 326] width 205 height 24
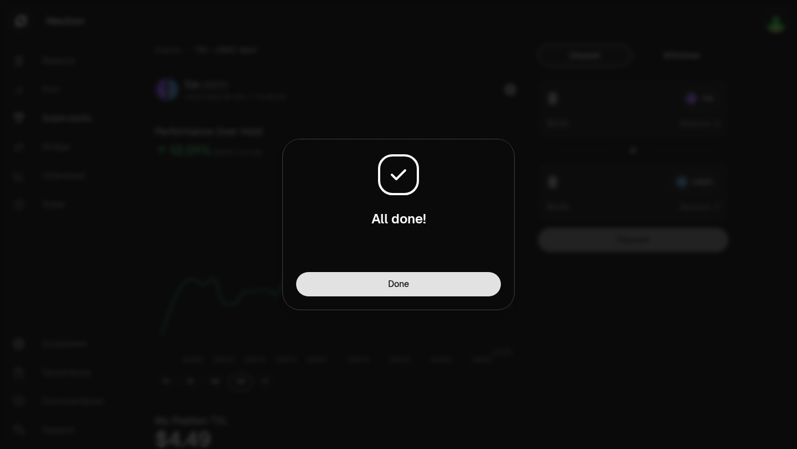
click at [420, 285] on button "Done" at bounding box center [398, 284] width 205 height 24
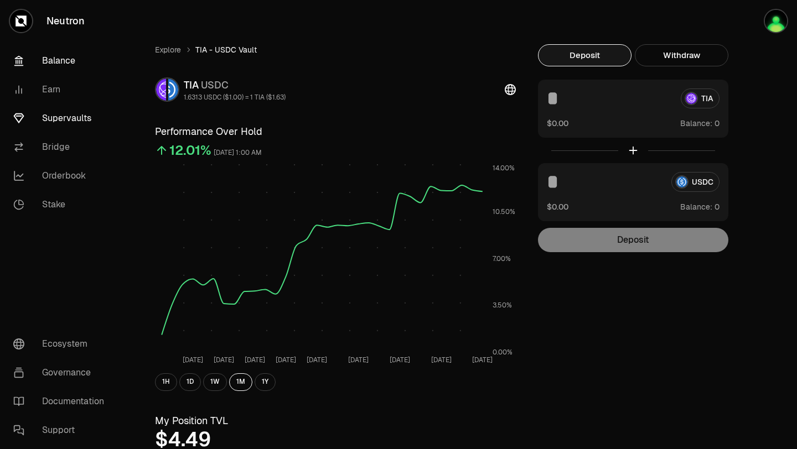
click at [66, 59] on link "Balance" at bounding box center [61, 60] width 115 height 29
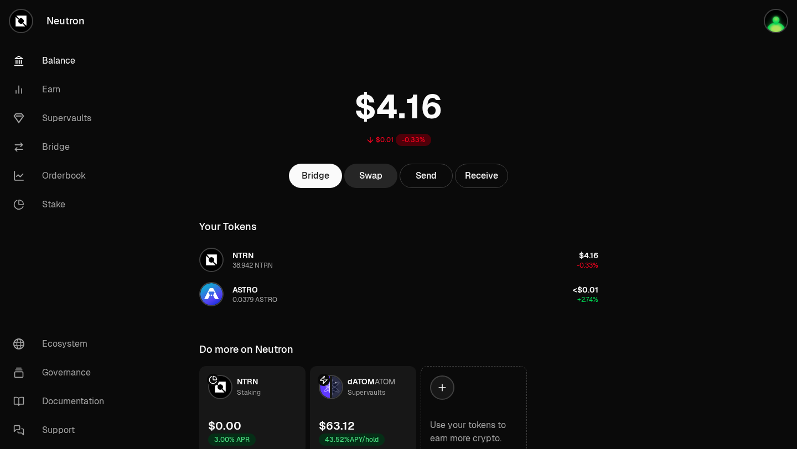
scroll to position [50, 0]
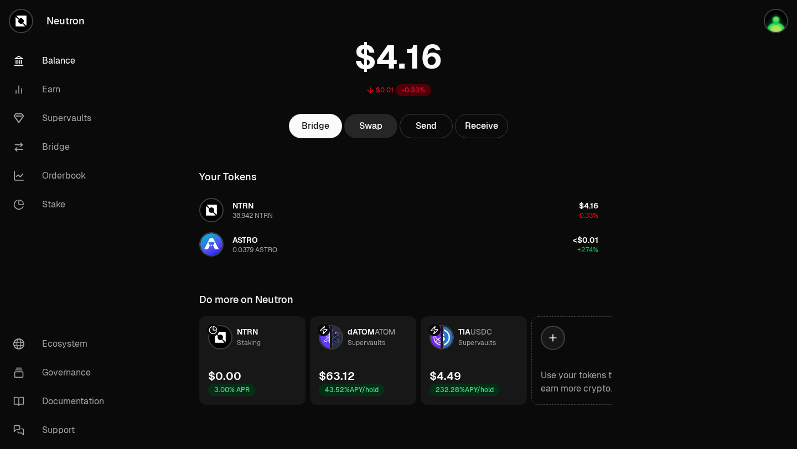
click at [437, 333] on icon at bounding box center [434, 330] width 9 height 9
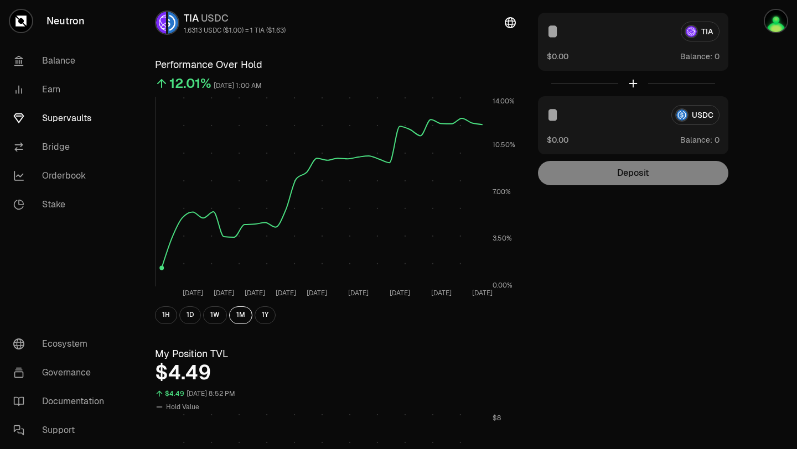
scroll to position [67, 0]
click at [263, 314] on button "1Y" at bounding box center [264, 315] width 21 height 18
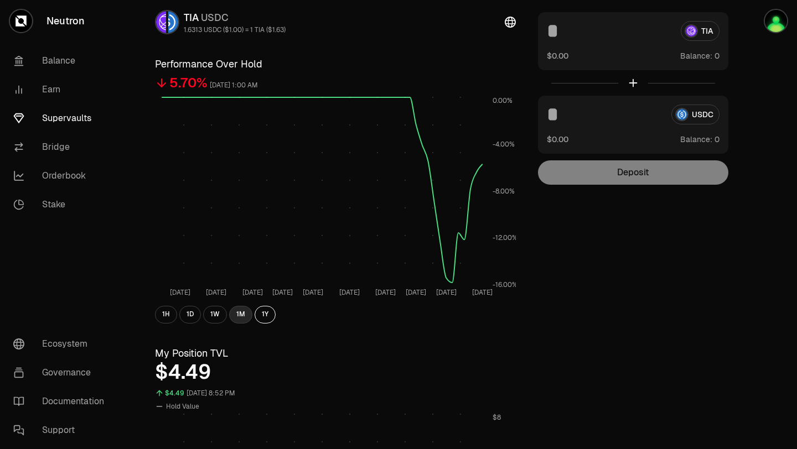
click at [240, 316] on button "1M" at bounding box center [240, 315] width 23 height 18
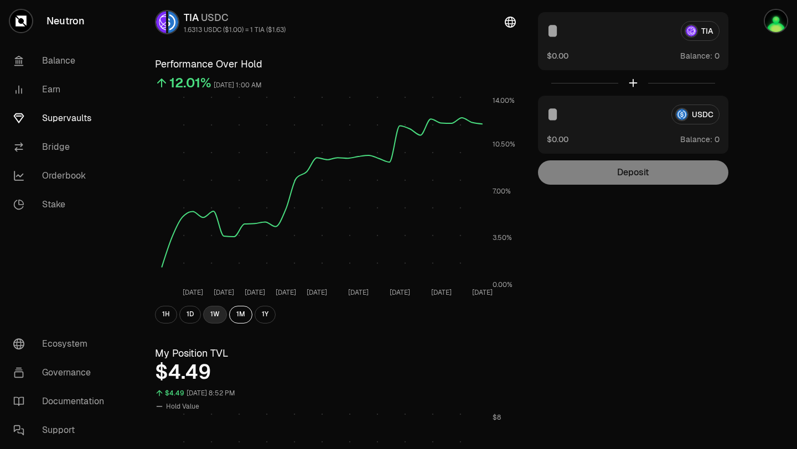
click at [217, 316] on button "1W" at bounding box center [215, 315] width 24 height 18
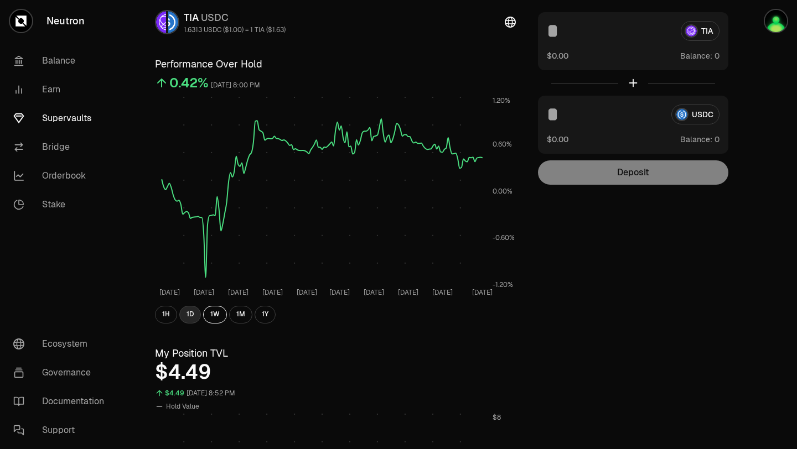
click at [194, 316] on button "1D" at bounding box center [190, 315] width 22 height 18
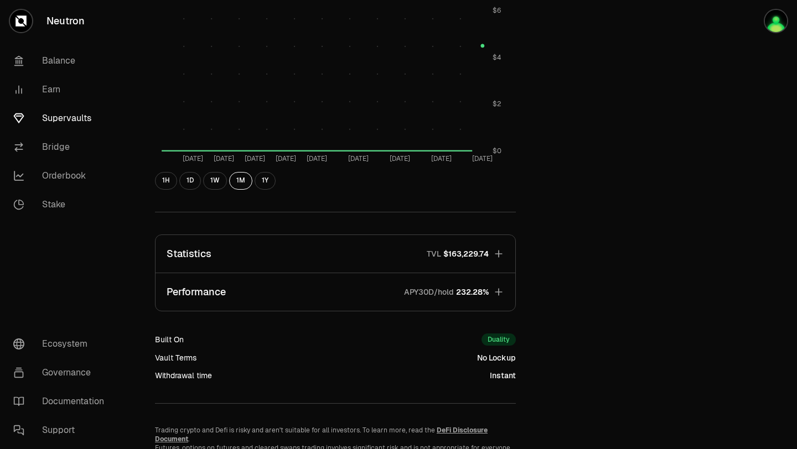
scroll to position [521, 0]
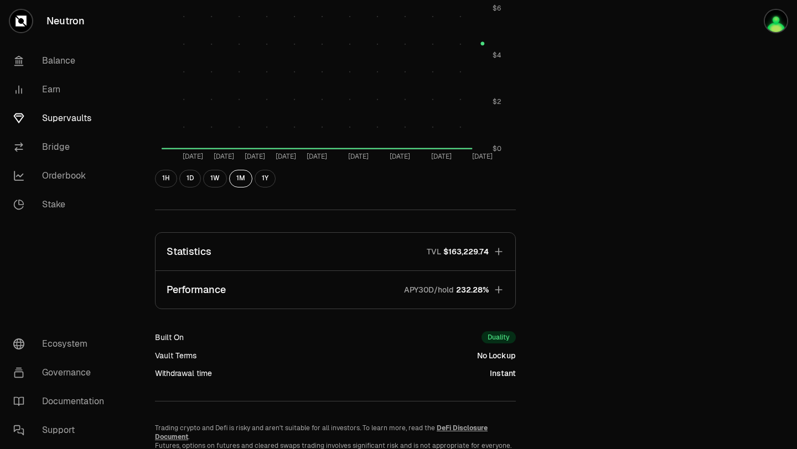
click at [494, 250] on icon "button" at bounding box center [498, 251] width 11 height 11
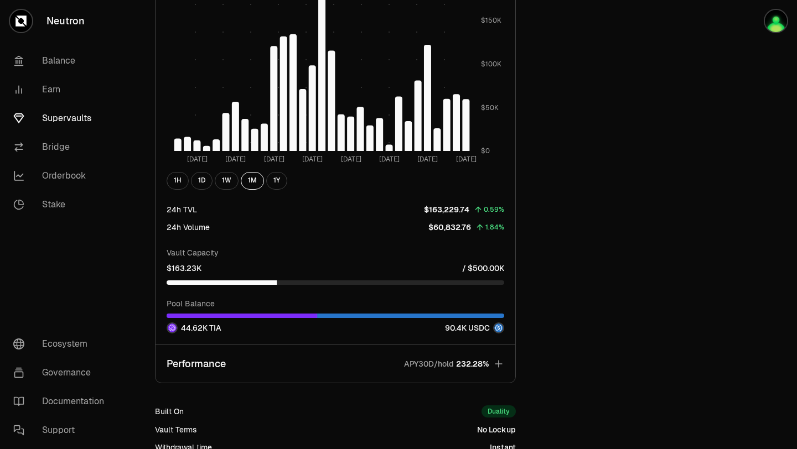
scroll to position [1161, 0]
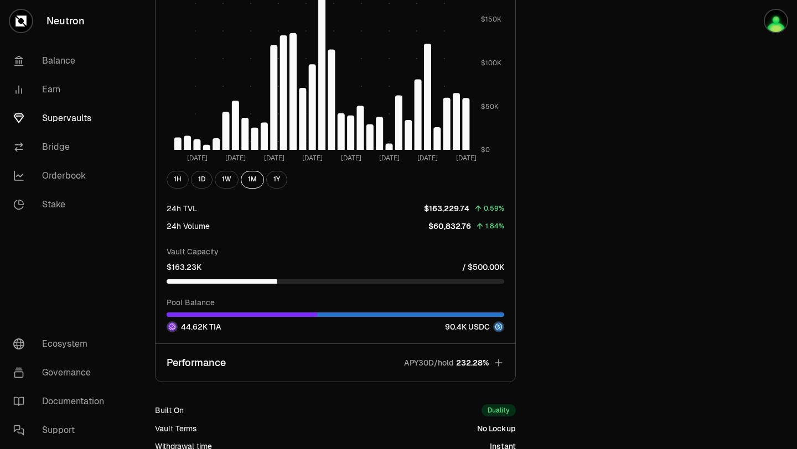
click at [501, 360] on icon "button" at bounding box center [498, 362] width 11 height 11
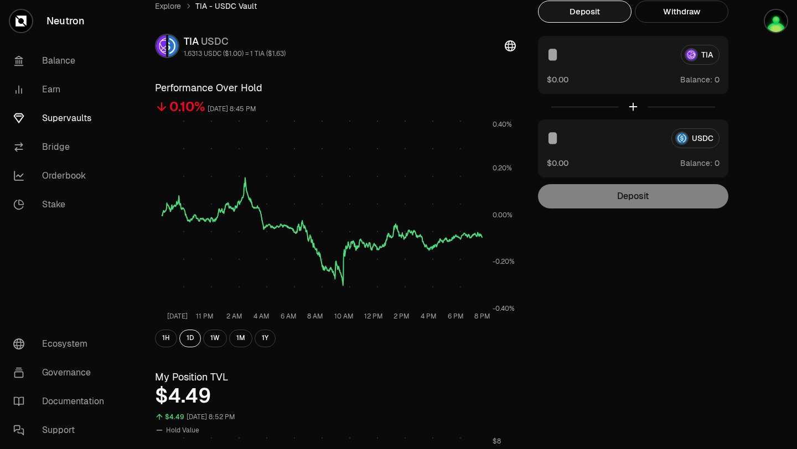
scroll to position [0, 0]
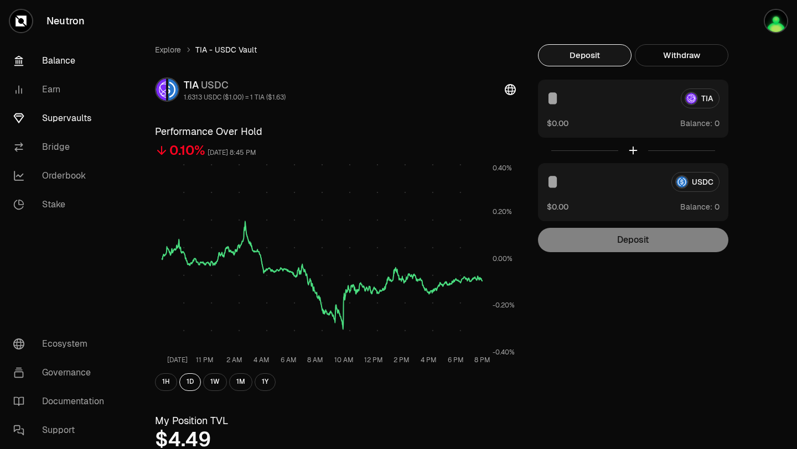
click at [56, 64] on link "Balance" at bounding box center [61, 60] width 115 height 29
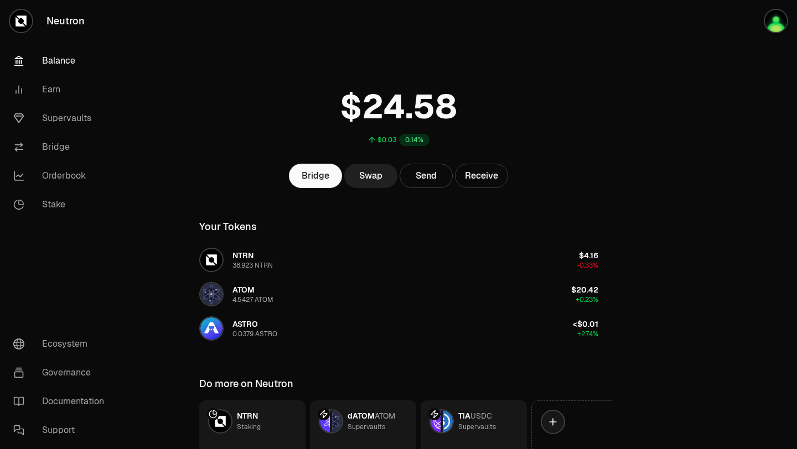
click at [371, 172] on link "Swap" at bounding box center [370, 176] width 53 height 24
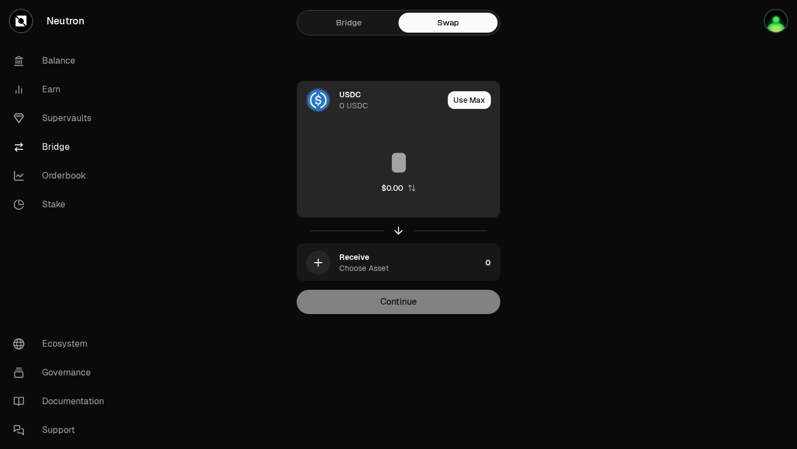
click at [377, 176] on input at bounding box center [398, 162] width 202 height 33
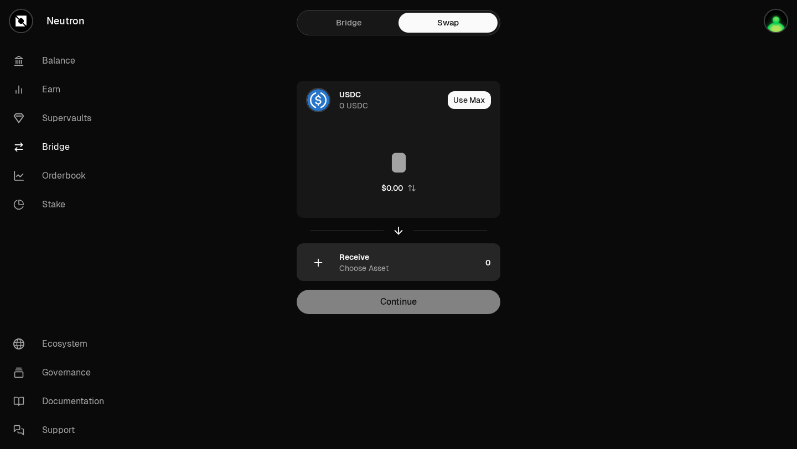
click at [374, 273] on div "Choose Asset" at bounding box center [363, 268] width 49 height 11
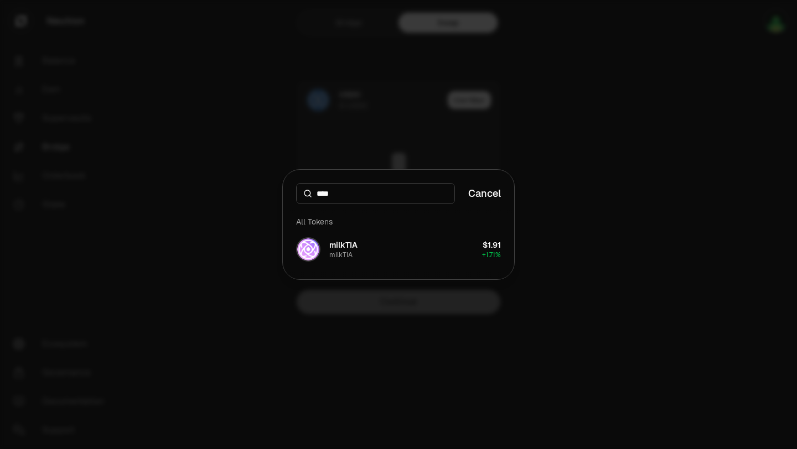
type input "****"
click at [533, 121] on div at bounding box center [398, 224] width 797 height 449
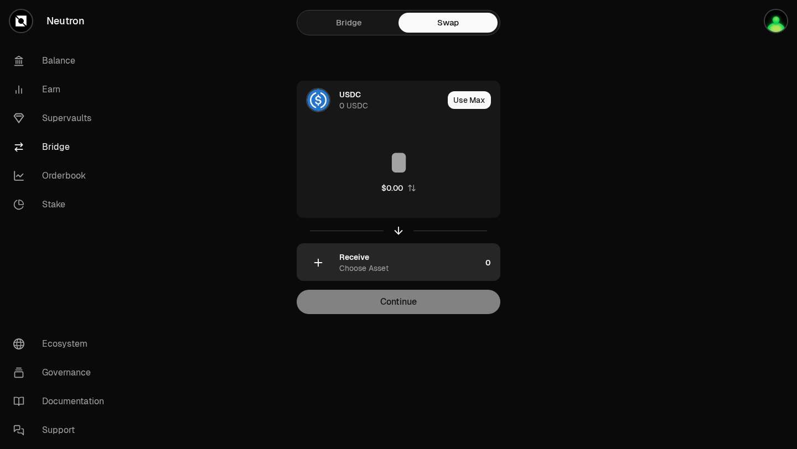
click at [357, 260] on div "Receive" at bounding box center [354, 257] width 30 height 11
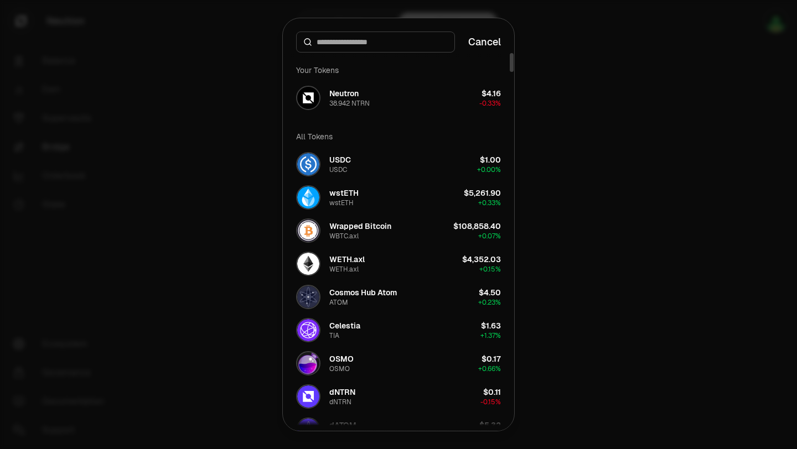
click at [563, 127] on div at bounding box center [398, 224] width 797 height 449
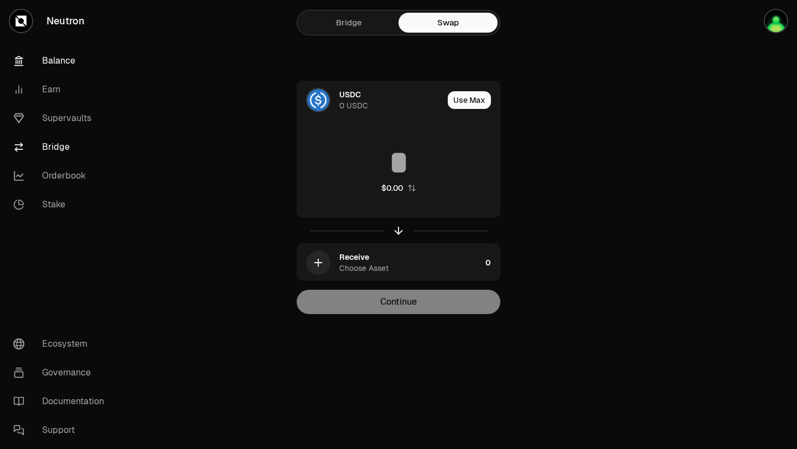
click at [64, 61] on link "Balance" at bounding box center [61, 60] width 115 height 29
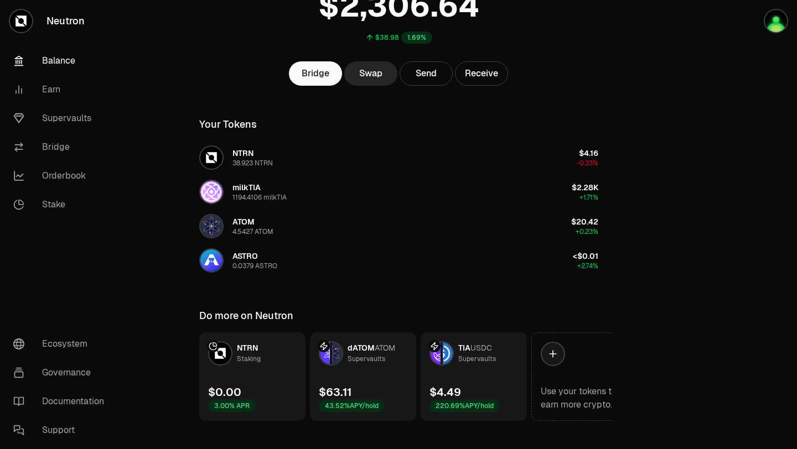
scroll to position [116, 0]
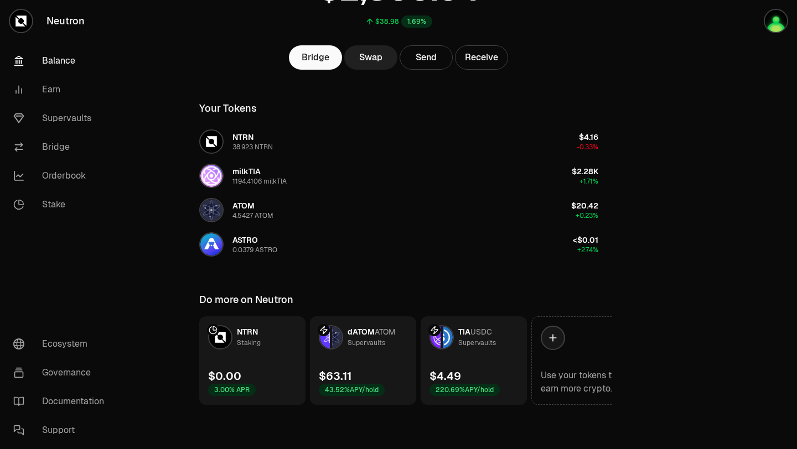
click at [370, 61] on link "Swap" at bounding box center [370, 57] width 53 height 24
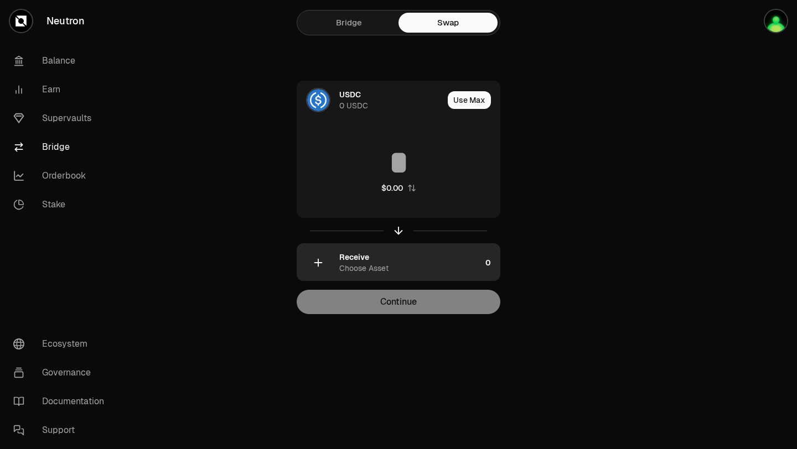
click at [379, 258] on div "Receive Choose Asset" at bounding box center [410, 263] width 142 height 22
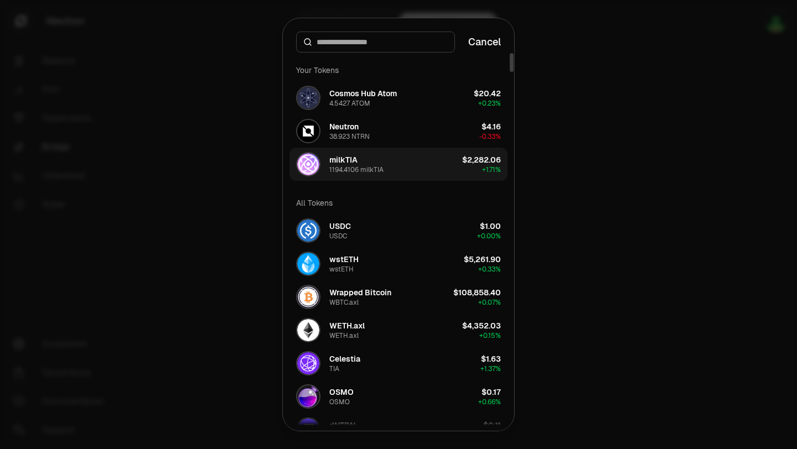
click at [389, 161] on button "milkTIA 1194.4106 milkTIA $2,282.06 + 1.71%" at bounding box center [398, 164] width 218 height 33
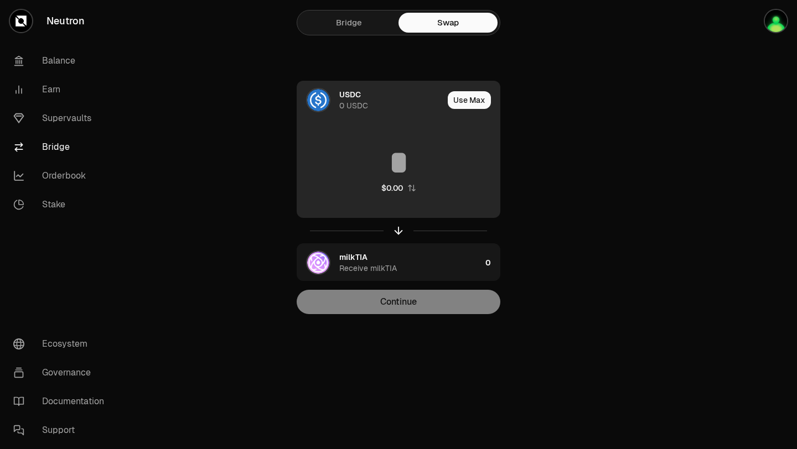
click at [352, 101] on div "0 USDC" at bounding box center [353, 105] width 29 height 11
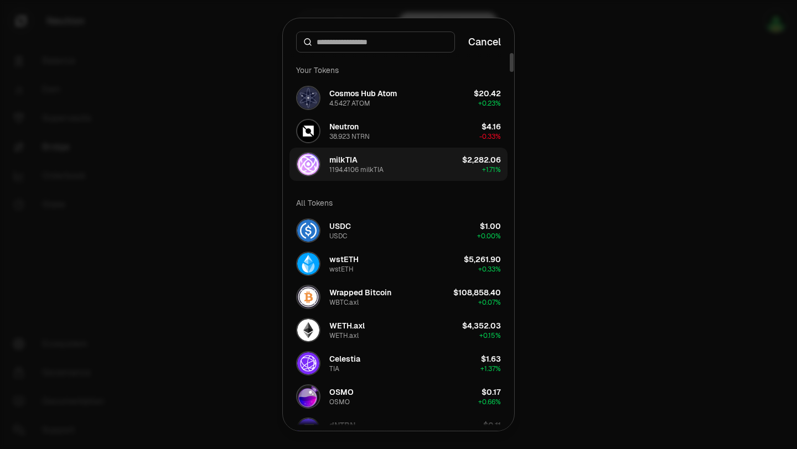
click at [397, 166] on button "milkTIA 1194.4106 milkTIA $2,282.06 + 1.71%" at bounding box center [398, 164] width 218 height 33
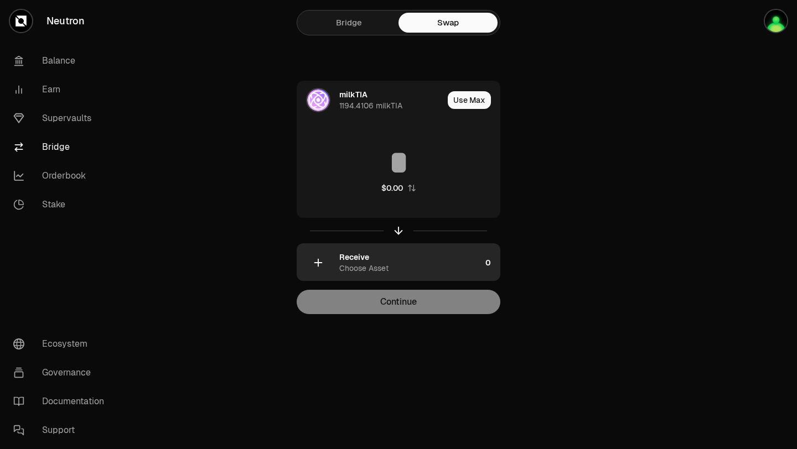
click at [396, 258] on div "Receive Choose Asset" at bounding box center [410, 263] width 142 height 22
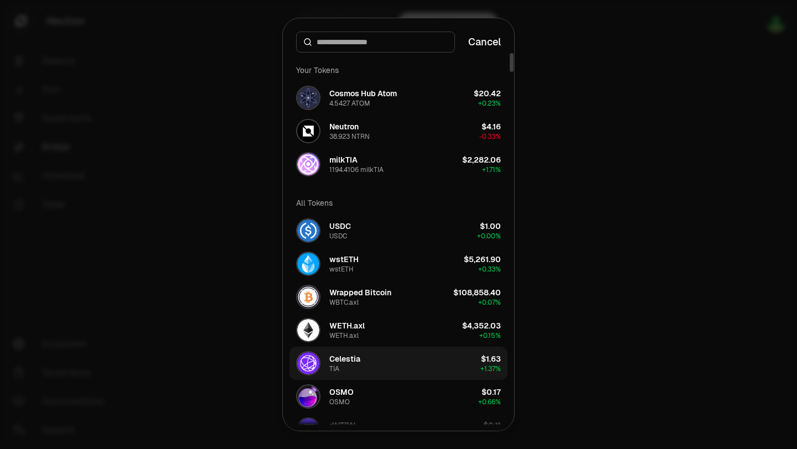
click at [375, 371] on button "Celestia TIA $1.63 + 1.37%" at bounding box center [398, 363] width 218 height 33
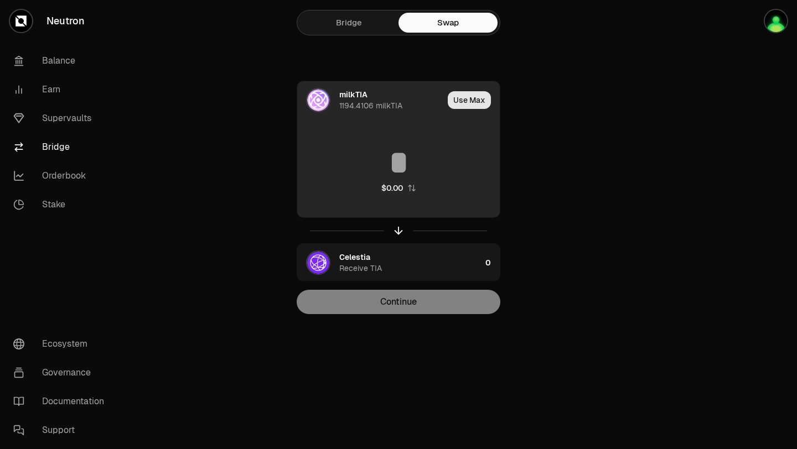
click at [466, 98] on button "Use Max" at bounding box center [469, 100] width 43 height 18
type input "**********"
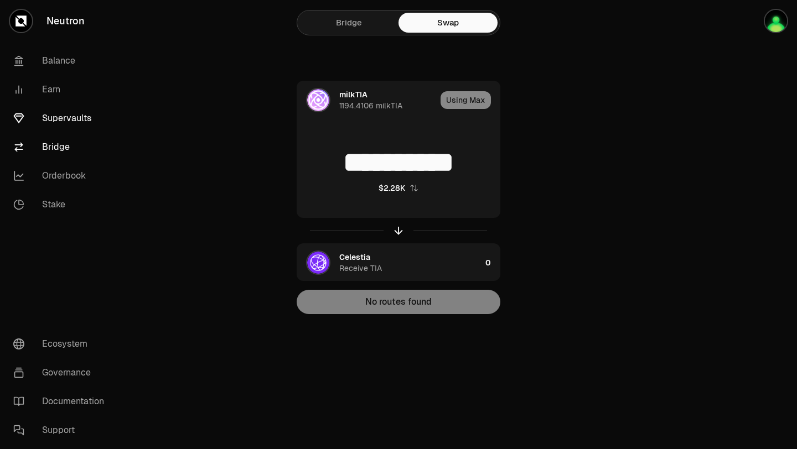
click at [56, 122] on link "Supervaults" at bounding box center [61, 118] width 115 height 29
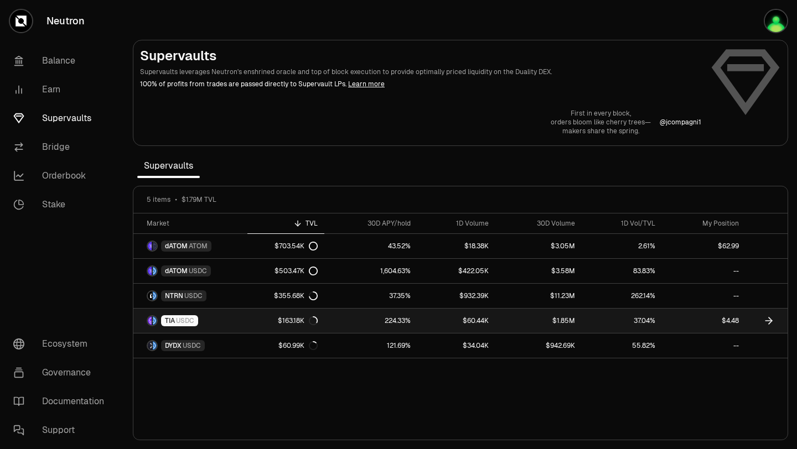
click at [251, 325] on link "$163.18K" at bounding box center [285, 321] width 77 height 24
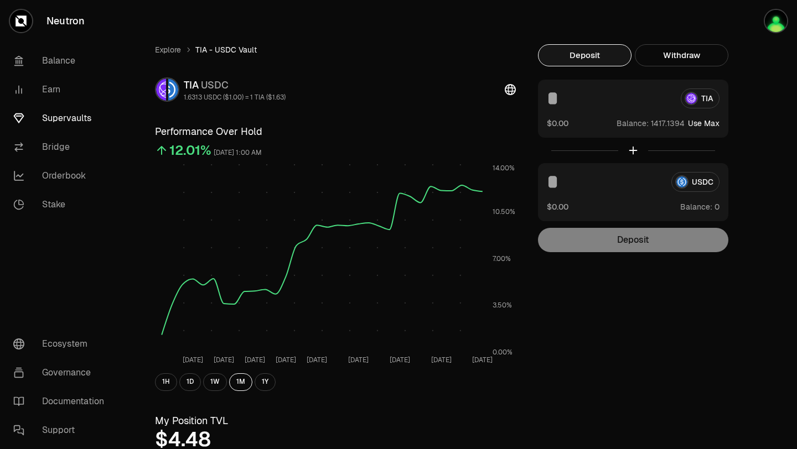
click at [707, 124] on button "Use Max" at bounding box center [704, 123] width 32 height 11
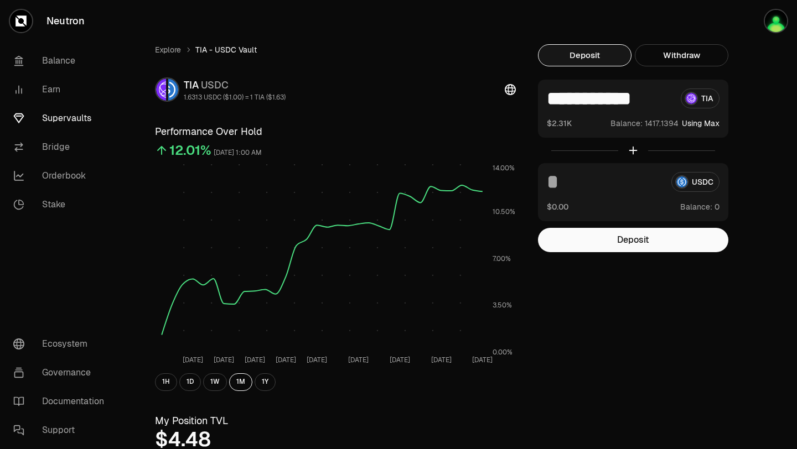
type input "**********"
click at [622, 250] on button "Deposit" at bounding box center [633, 240] width 190 height 24
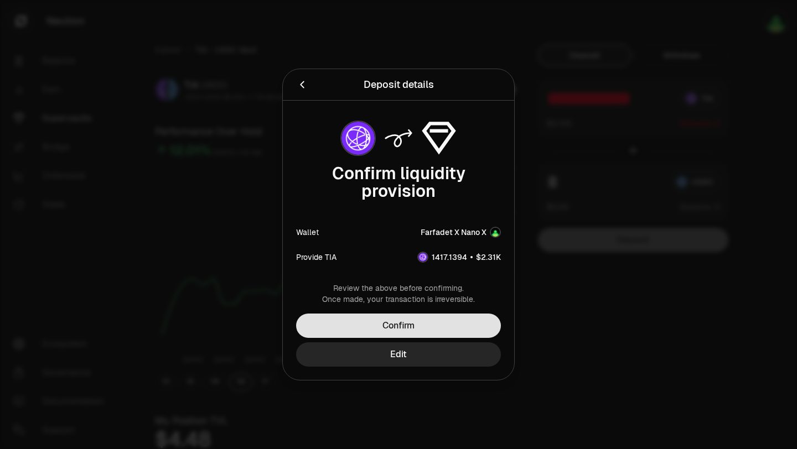
click at [427, 328] on button "Confirm" at bounding box center [398, 326] width 205 height 24
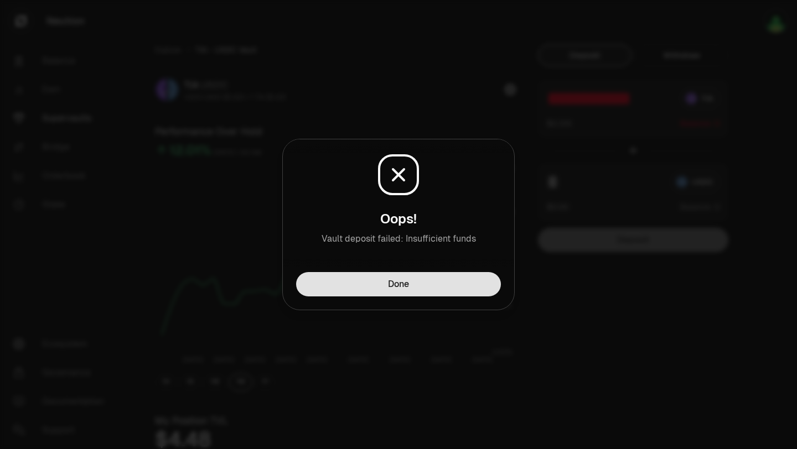
click at [422, 293] on button "Done" at bounding box center [398, 284] width 205 height 24
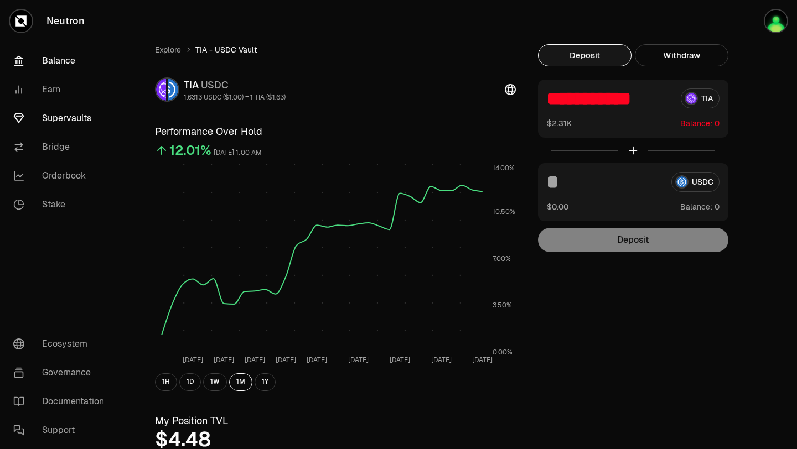
click at [60, 64] on link "Balance" at bounding box center [61, 60] width 115 height 29
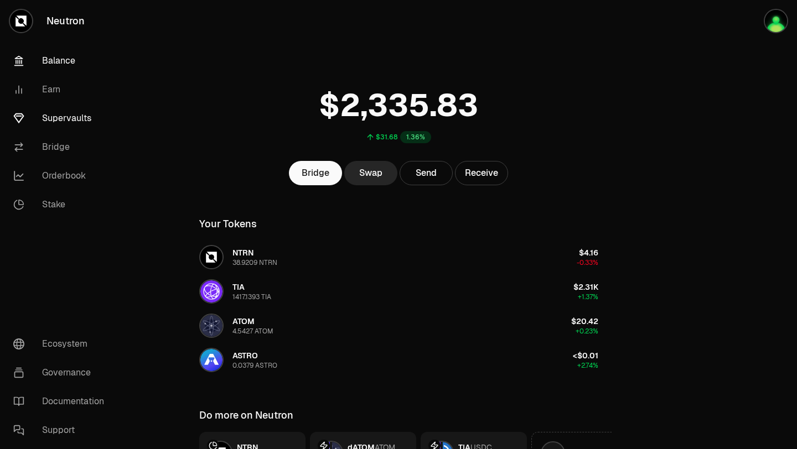
click at [76, 118] on link "Supervaults" at bounding box center [61, 118] width 115 height 29
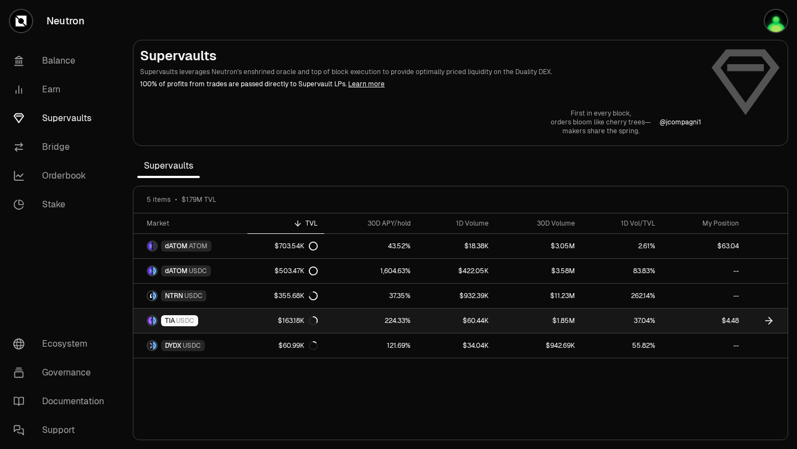
click at [217, 318] on link "TIA USDC" at bounding box center [190, 321] width 114 height 24
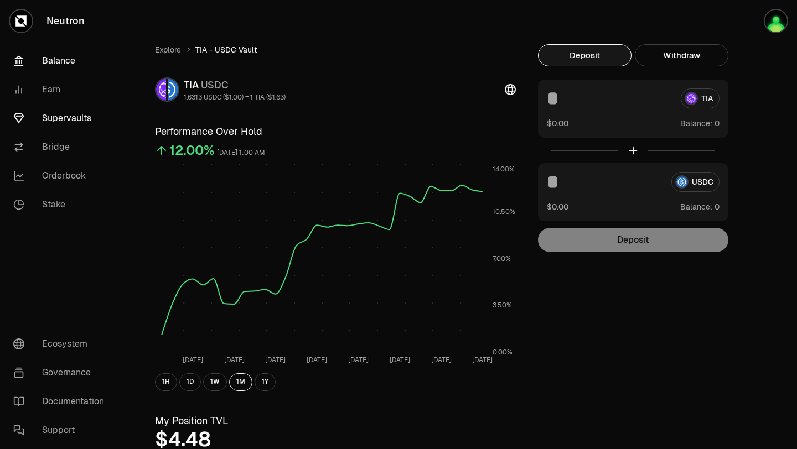
click at [59, 54] on link "Balance" at bounding box center [61, 60] width 115 height 29
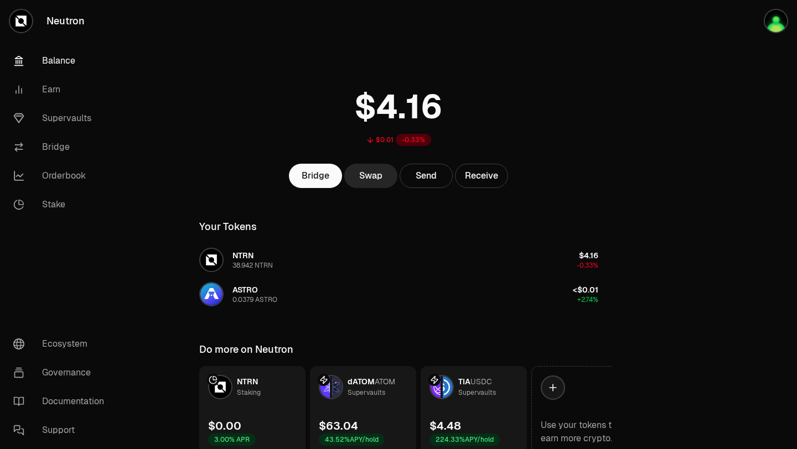
scroll to position [50, 0]
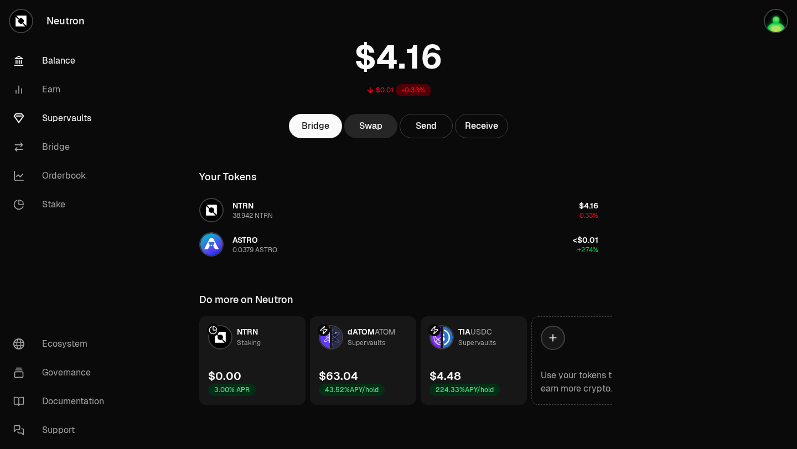
click at [86, 116] on link "Supervaults" at bounding box center [61, 118] width 115 height 29
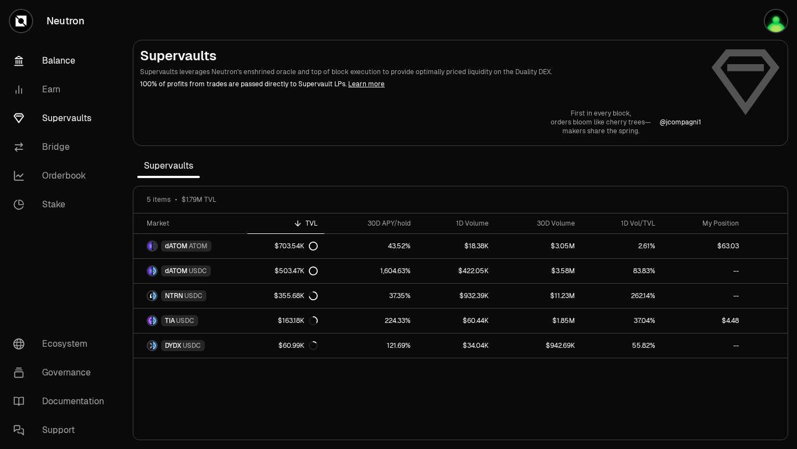
click at [55, 60] on link "Balance" at bounding box center [61, 60] width 115 height 29
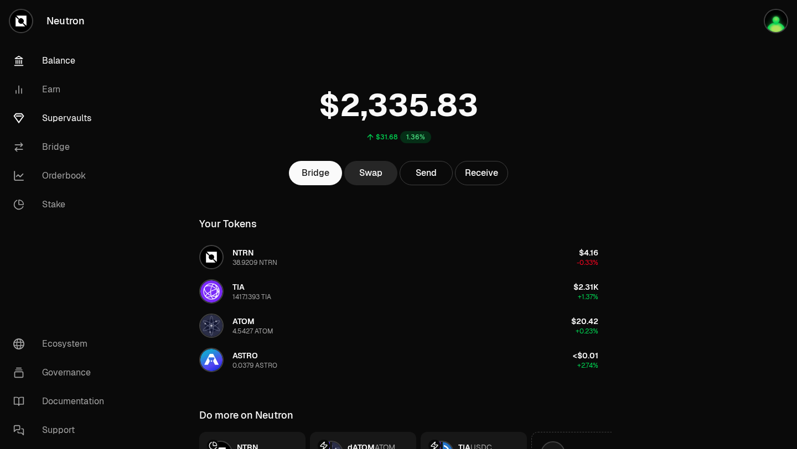
click at [57, 116] on link "Supervaults" at bounding box center [61, 118] width 115 height 29
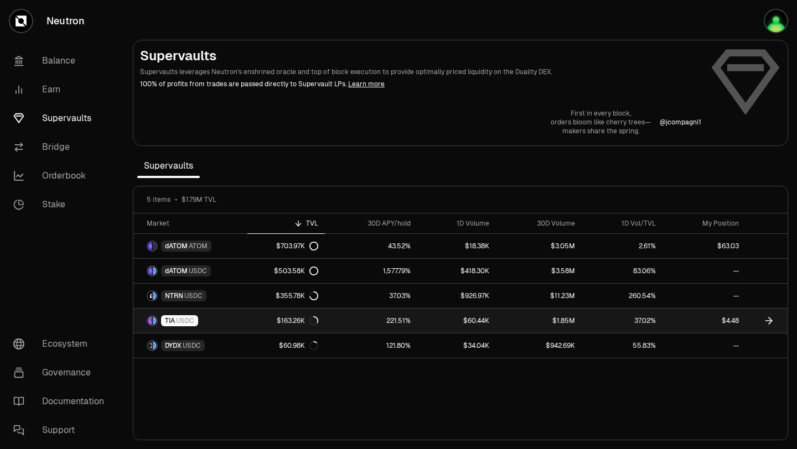
click at [767, 321] on icon at bounding box center [768, 321] width 7 height 0
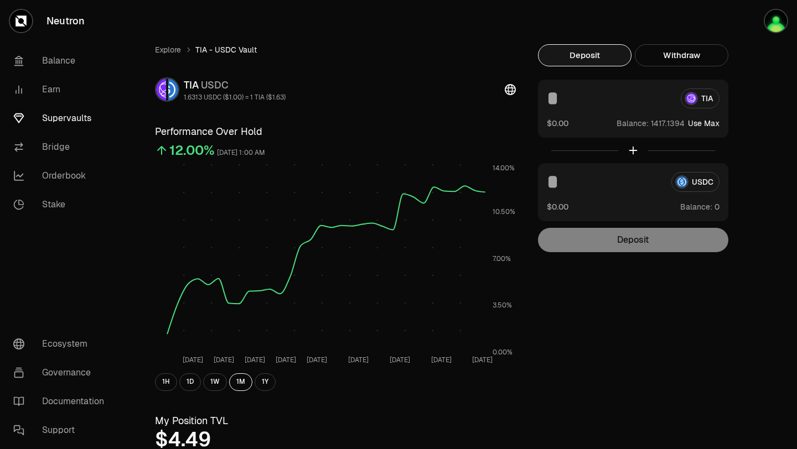
click at [695, 124] on button "Use Max" at bounding box center [704, 123] width 32 height 11
type input "**********"
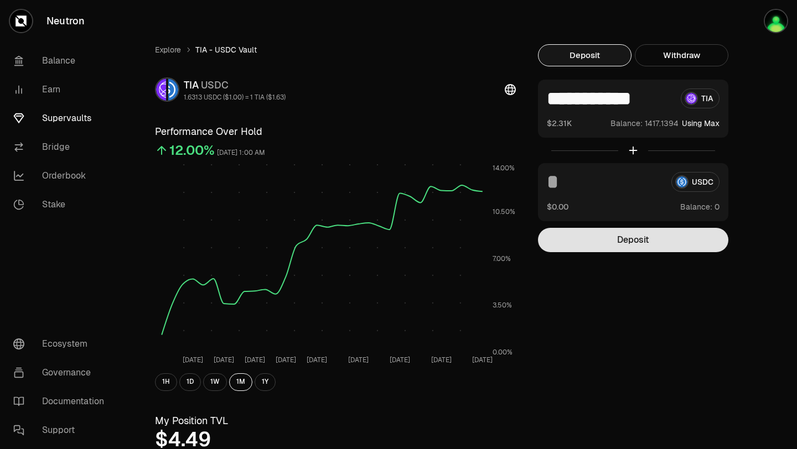
click at [619, 237] on button "Deposit" at bounding box center [633, 240] width 190 height 24
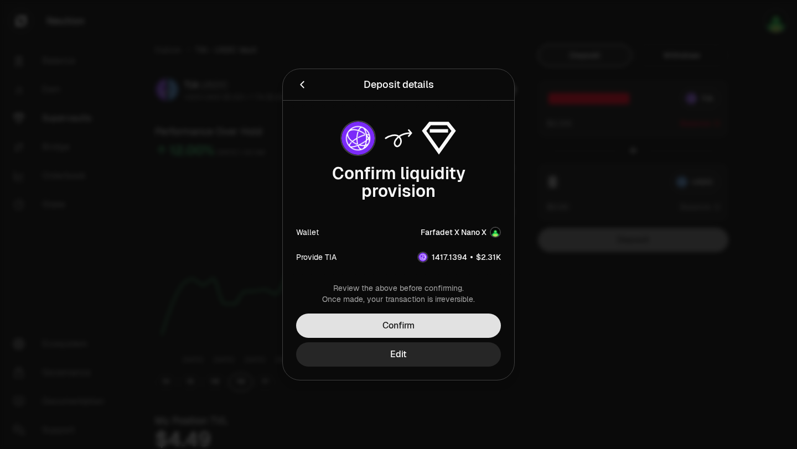
click at [411, 328] on button "Confirm" at bounding box center [398, 326] width 205 height 24
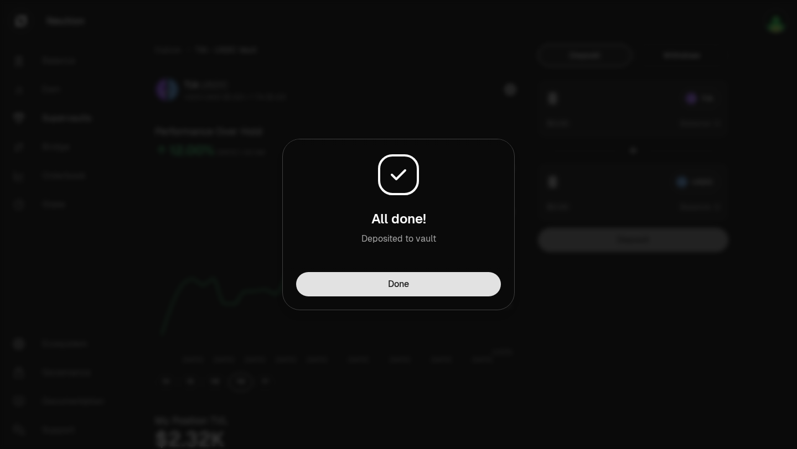
click at [427, 276] on button "Done" at bounding box center [398, 284] width 205 height 24
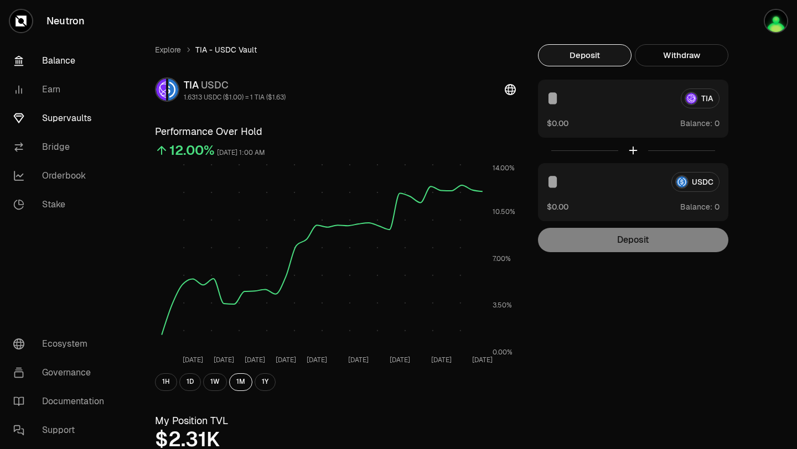
click at [69, 62] on link "Balance" at bounding box center [61, 60] width 115 height 29
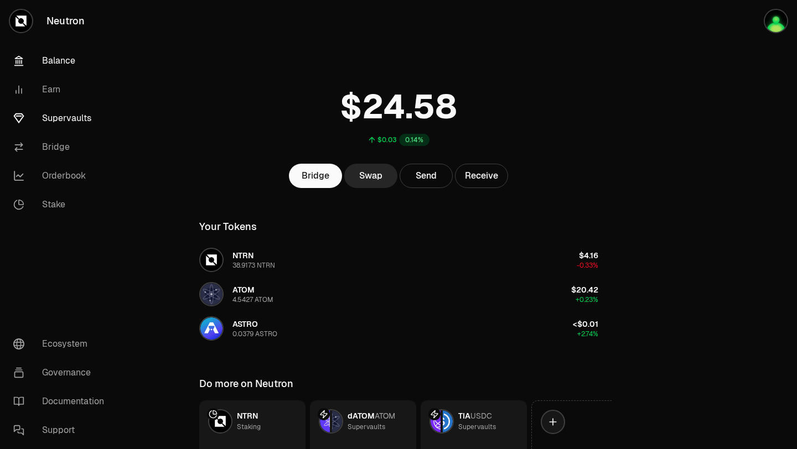
click at [82, 122] on link "Supervaults" at bounding box center [61, 118] width 115 height 29
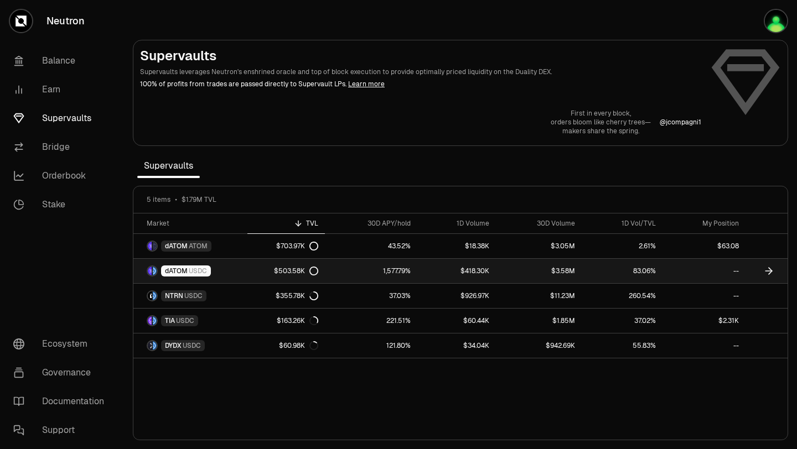
click at [315, 271] on icon at bounding box center [313, 271] width 9 height 9
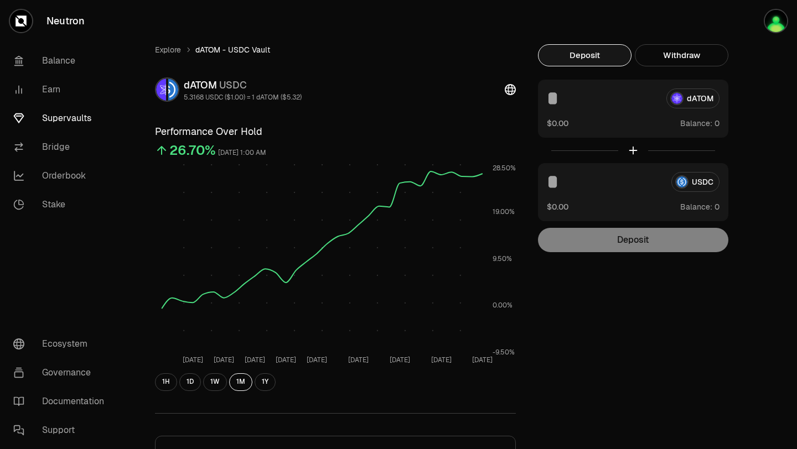
click at [75, 116] on link "Supervaults" at bounding box center [61, 118] width 115 height 29
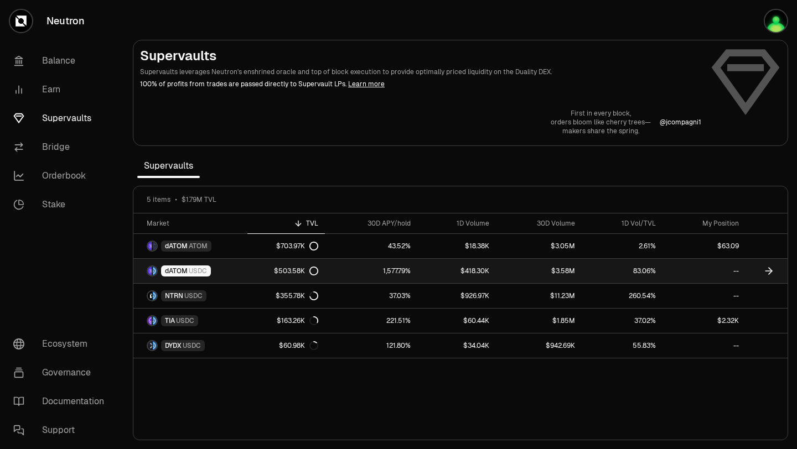
click at [247, 272] on link "$503.58K" at bounding box center [285, 271] width 77 height 24
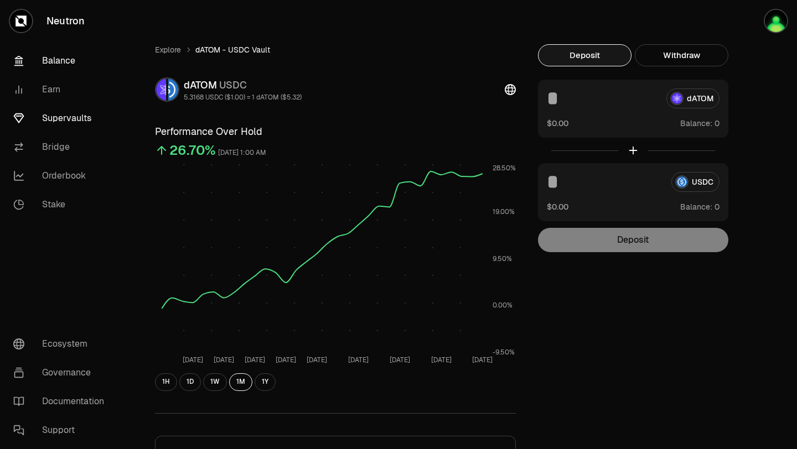
click at [60, 64] on link "Balance" at bounding box center [61, 60] width 115 height 29
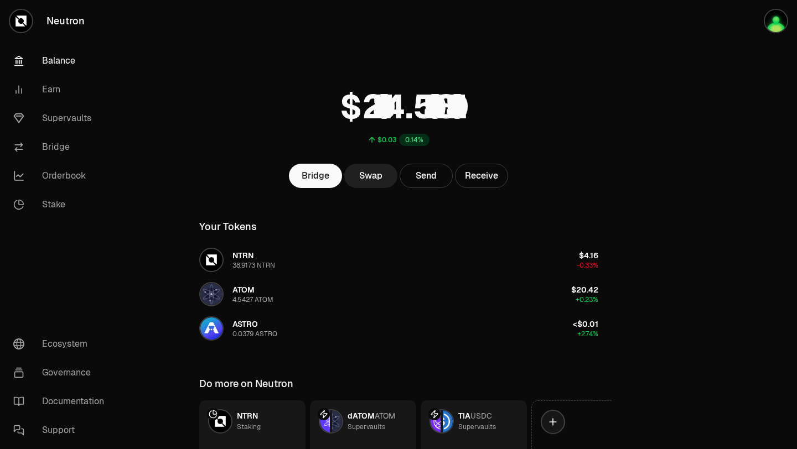
click at [370, 173] on link "Swap" at bounding box center [370, 176] width 53 height 24
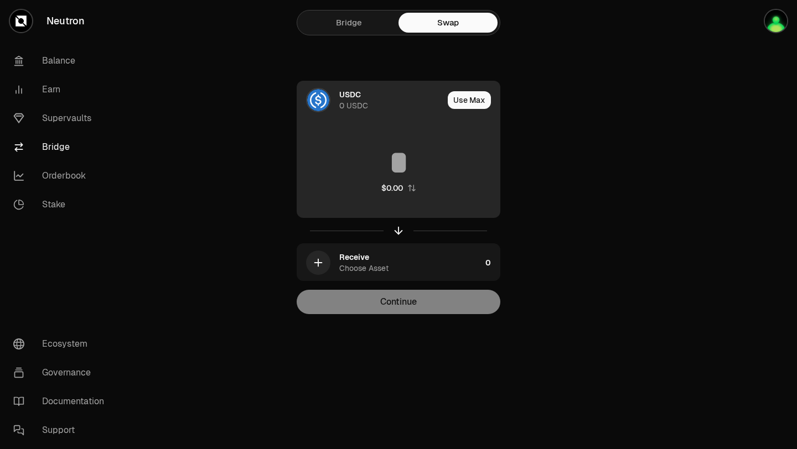
click at [396, 113] on div "USDC 0 USDC" at bounding box center [370, 100] width 146 height 38
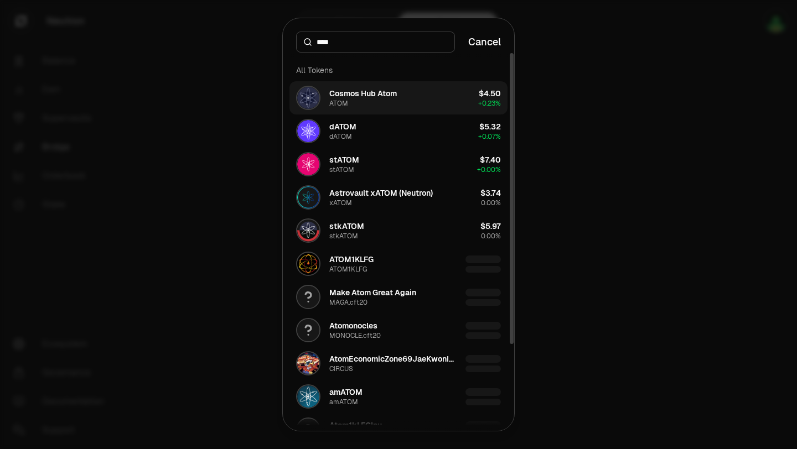
type input "****"
click at [382, 97] on div "Cosmos Hub Atom" at bounding box center [362, 93] width 67 height 11
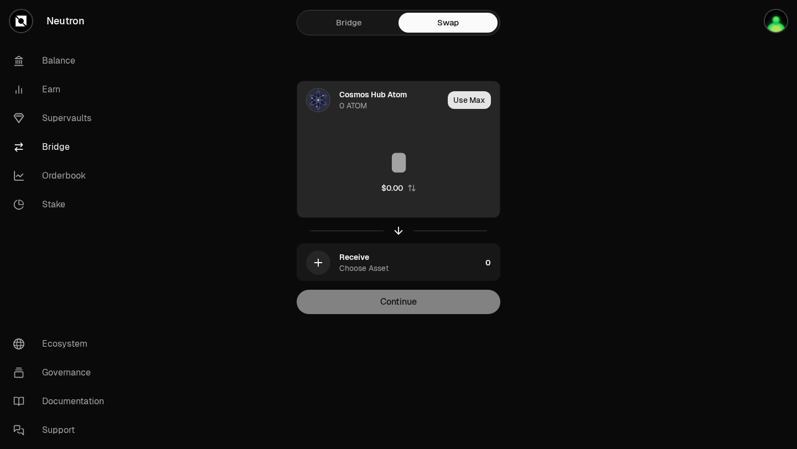
click at [463, 100] on button "Use Max" at bounding box center [469, 100] width 43 height 18
type input "*"
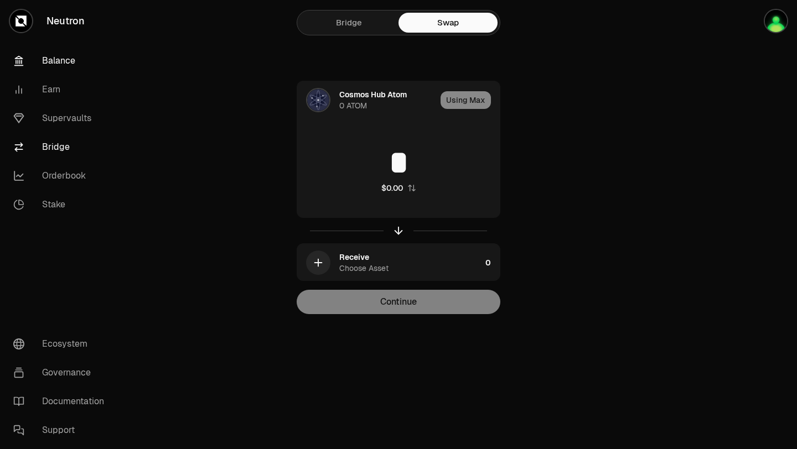
click at [55, 60] on link "Balance" at bounding box center [61, 60] width 115 height 29
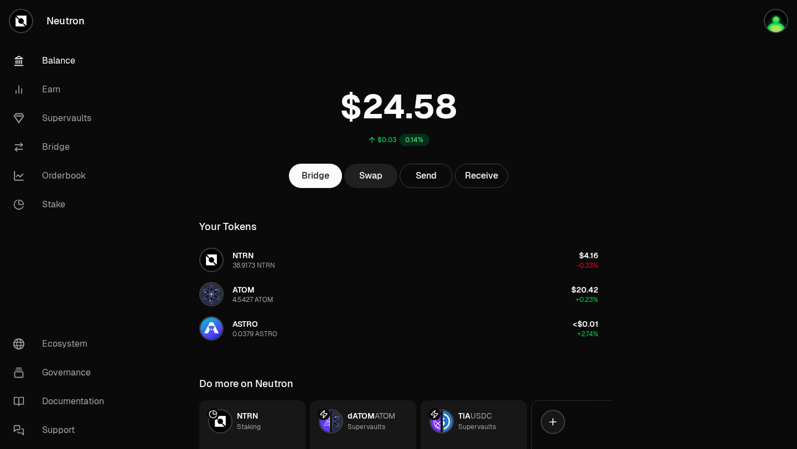
click at [367, 178] on link "Swap" at bounding box center [370, 176] width 53 height 24
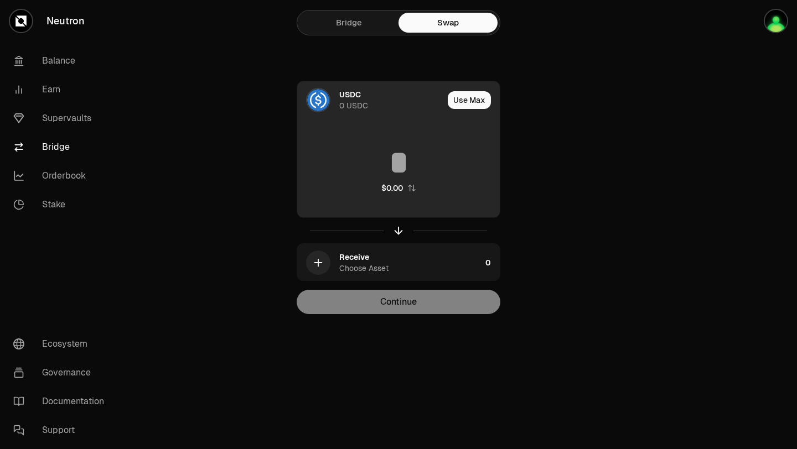
click at [410, 161] on input at bounding box center [398, 162] width 202 height 33
click at [398, 108] on div "USDC 0 USDC" at bounding box center [391, 100] width 104 height 22
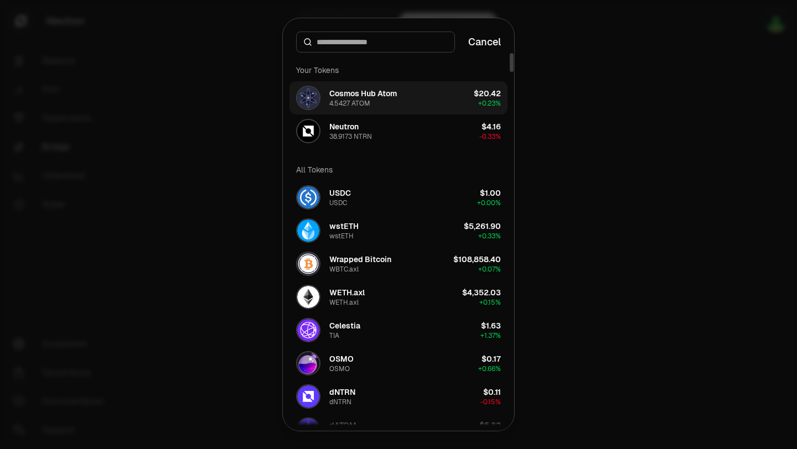
click at [416, 92] on button "Cosmos Hub Atom 4.5427 ATOM $20.42 + 0.23%" at bounding box center [398, 97] width 218 height 33
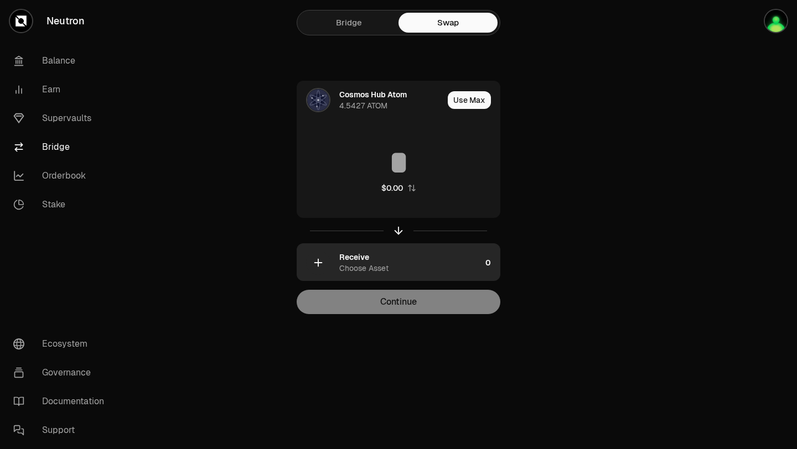
click at [384, 275] on div "Receive Choose Asset" at bounding box center [389, 263] width 184 height 38
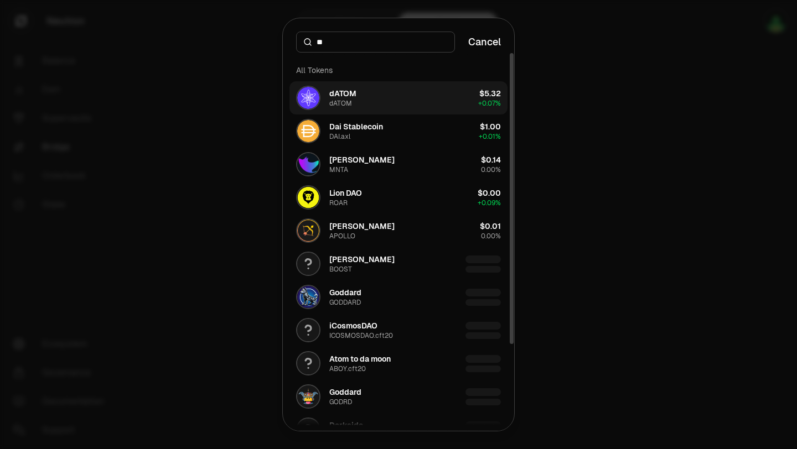
type input "**"
click at [381, 104] on button "dATOM dATOM $5.32 + 0.07%" at bounding box center [398, 97] width 218 height 33
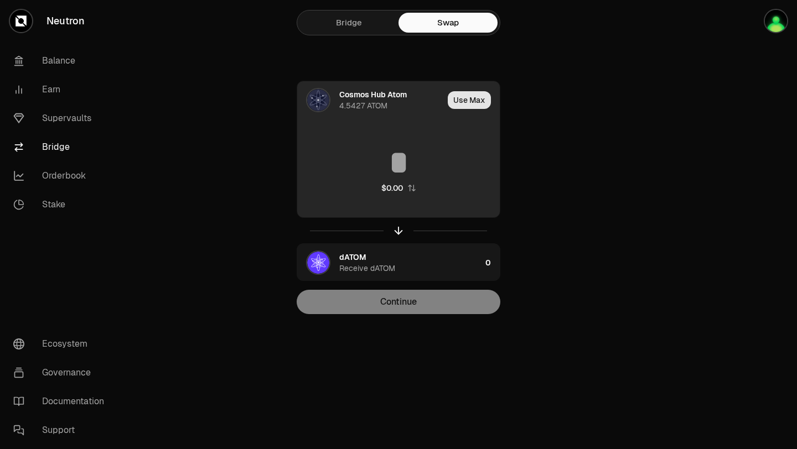
click at [466, 103] on button "Use Max" at bounding box center [469, 100] width 43 height 18
type input "********"
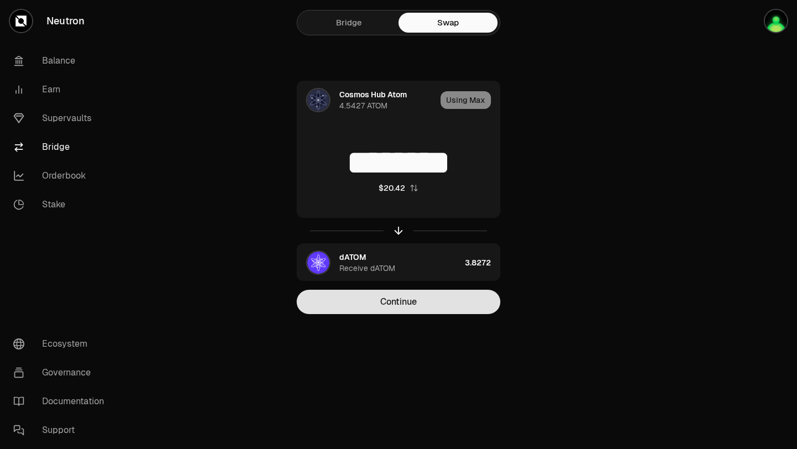
click at [417, 303] on button "Continue" at bounding box center [399, 302] width 204 height 24
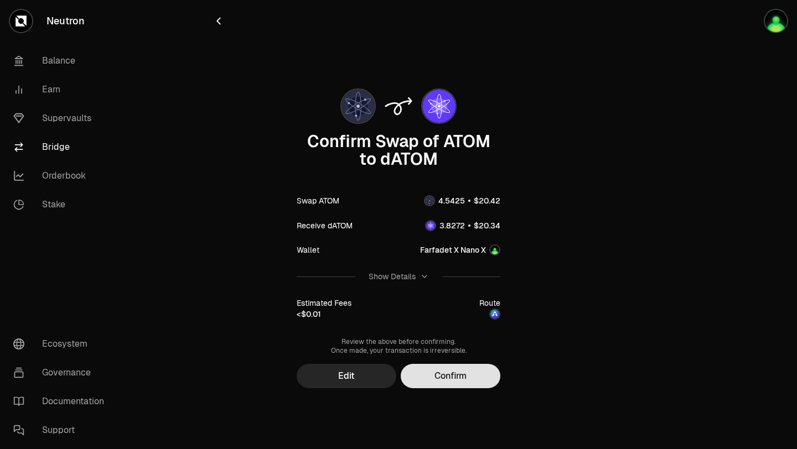
click at [438, 385] on button "Confirm" at bounding box center [451, 376] width 100 height 24
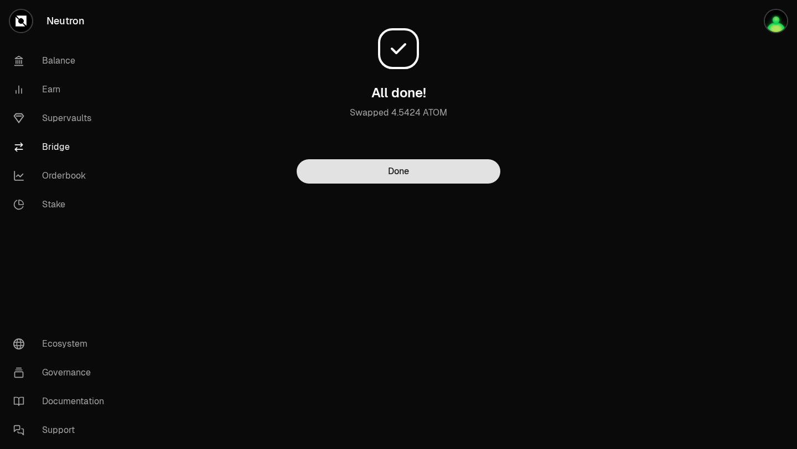
click at [414, 169] on button "Done" at bounding box center [399, 171] width 204 height 24
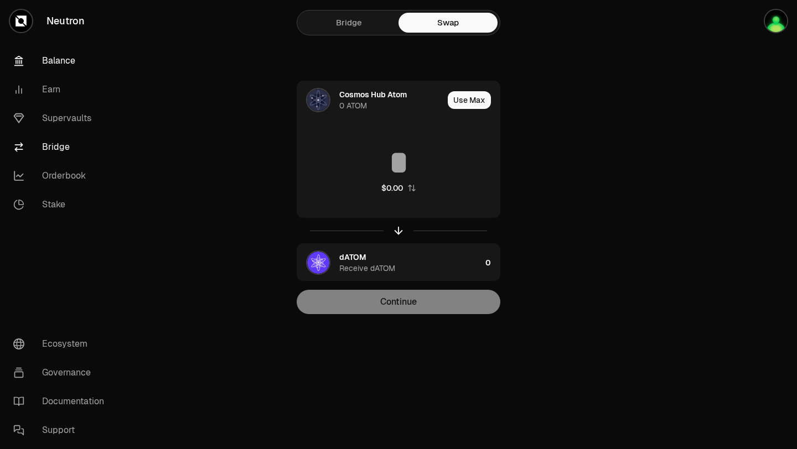
click at [58, 65] on link "Balance" at bounding box center [61, 60] width 115 height 29
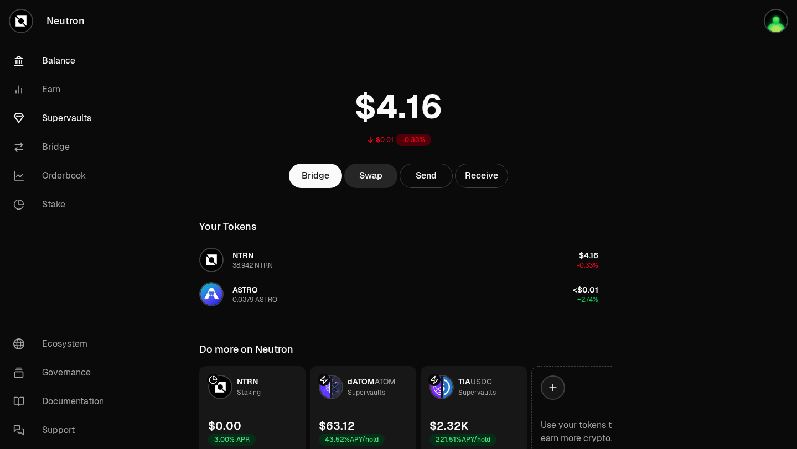
click at [80, 120] on link "Supervaults" at bounding box center [61, 118] width 115 height 29
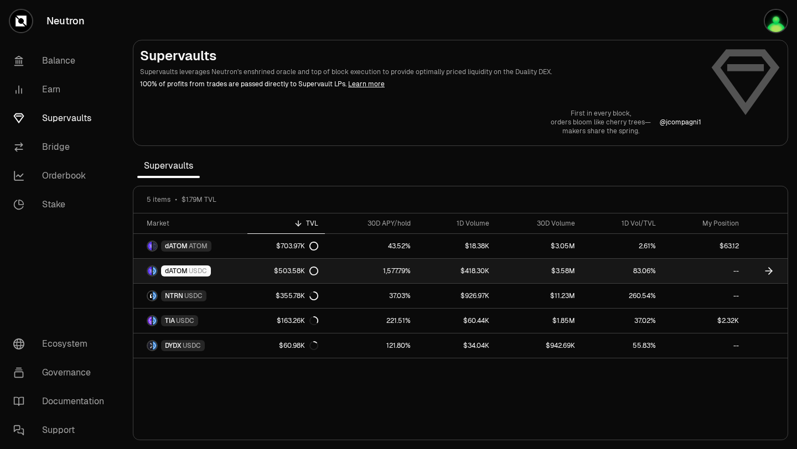
click at [245, 278] on link "dATOM USDC" at bounding box center [190, 271] width 114 height 24
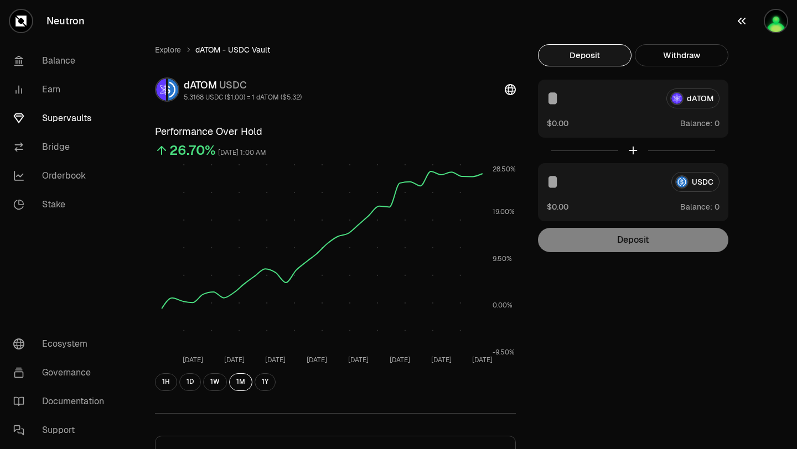
click at [770, 19] on img "button" at bounding box center [776, 21] width 22 height 22
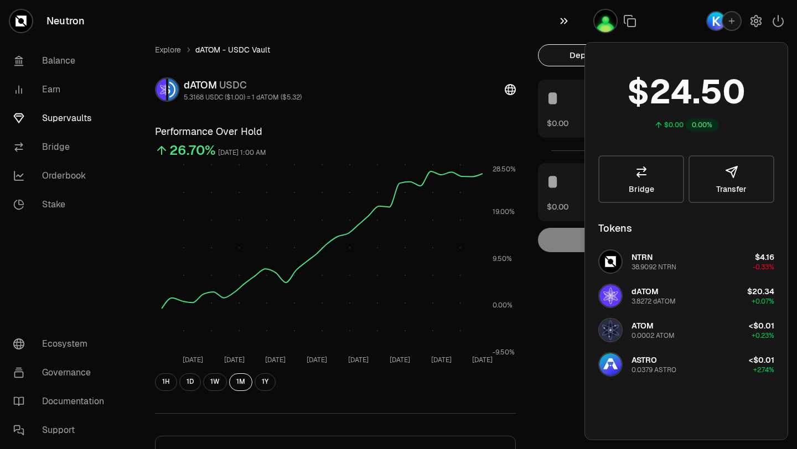
click at [564, 22] on icon "button" at bounding box center [564, 20] width 12 height 13
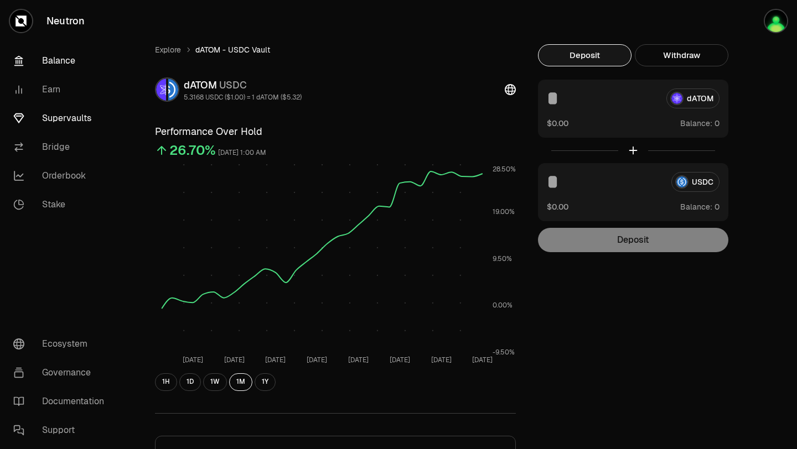
click at [57, 60] on link "Balance" at bounding box center [61, 60] width 115 height 29
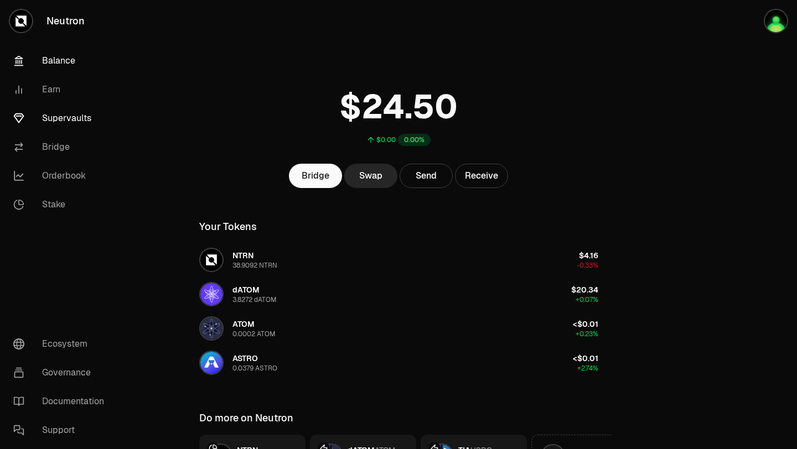
click at [76, 118] on link "Supervaults" at bounding box center [61, 118] width 115 height 29
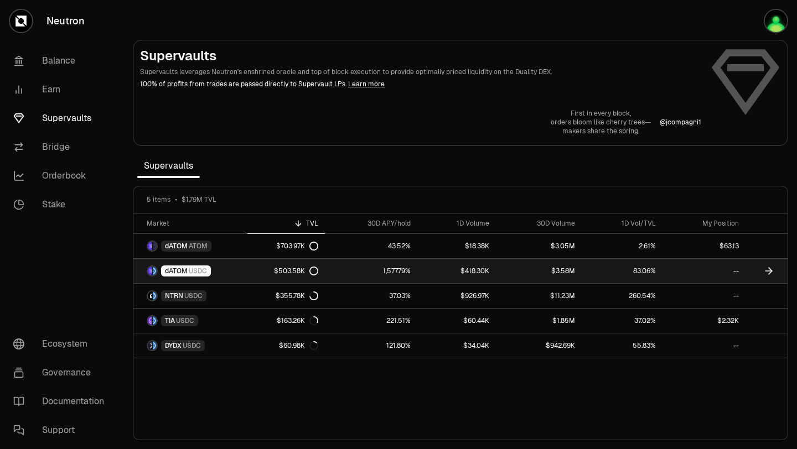
click at [237, 274] on link "dATOM USDC" at bounding box center [190, 271] width 114 height 24
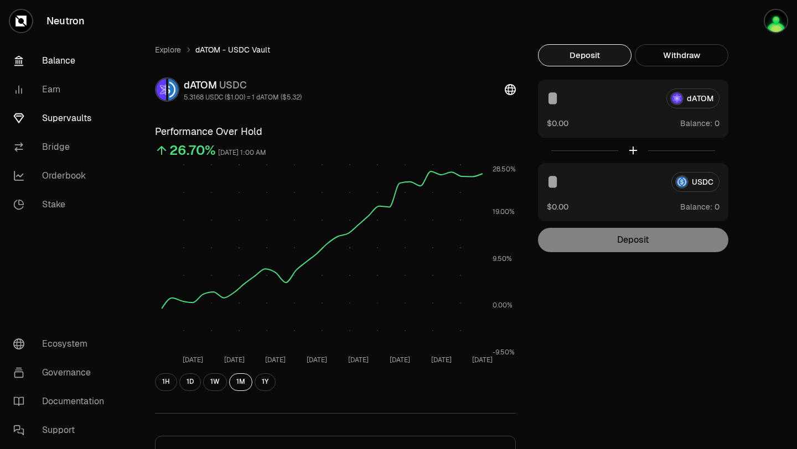
click at [54, 66] on link "Balance" at bounding box center [61, 60] width 115 height 29
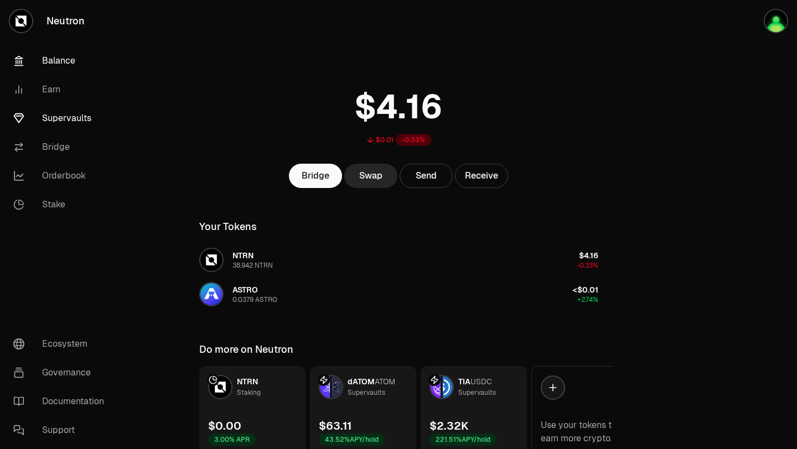
click at [56, 118] on link "Supervaults" at bounding box center [61, 118] width 115 height 29
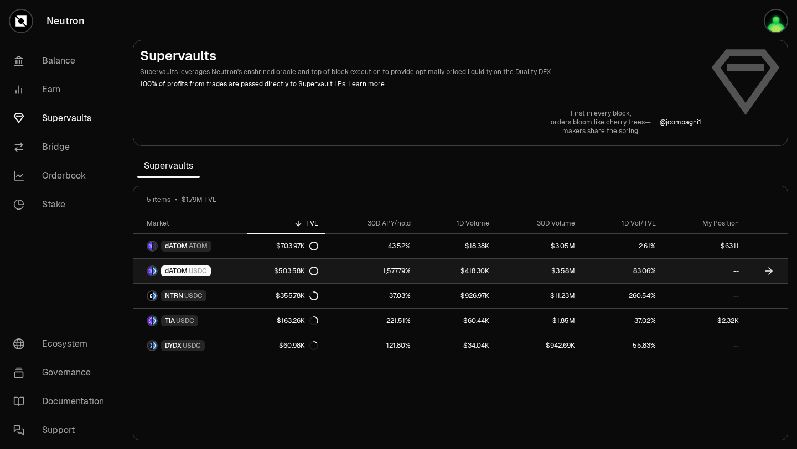
click at [315, 268] on icon at bounding box center [313, 271] width 9 height 9
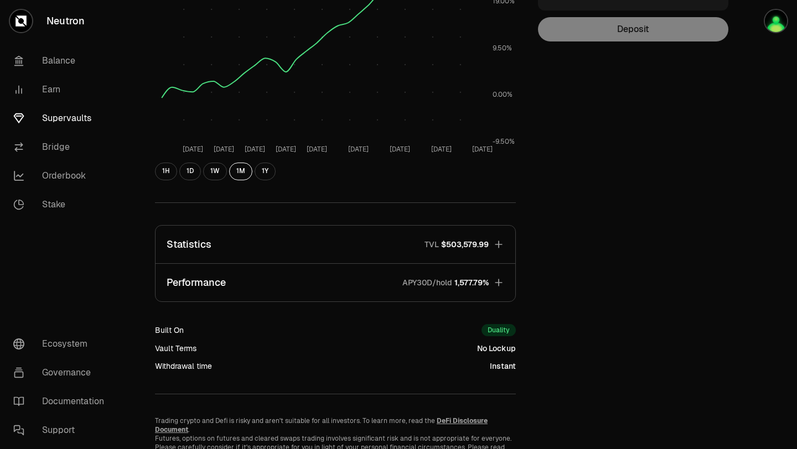
scroll to position [226, 0]
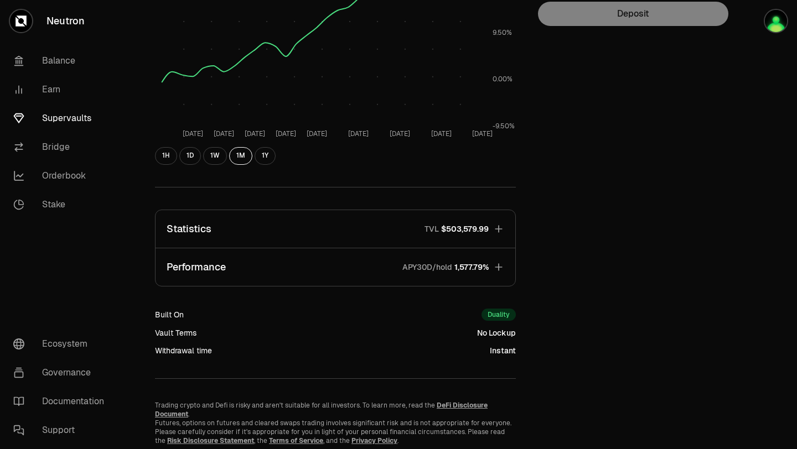
click at [496, 226] on icon "button" at bounding box center [498, 229] width 11 height 11
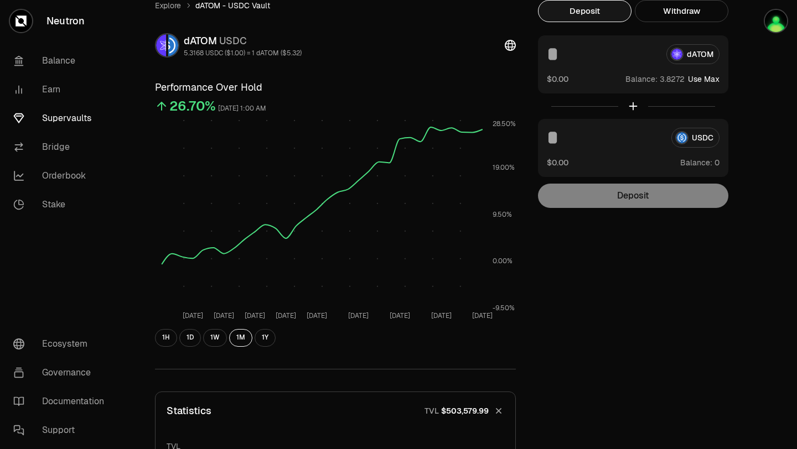
scroll to position [0, 0]
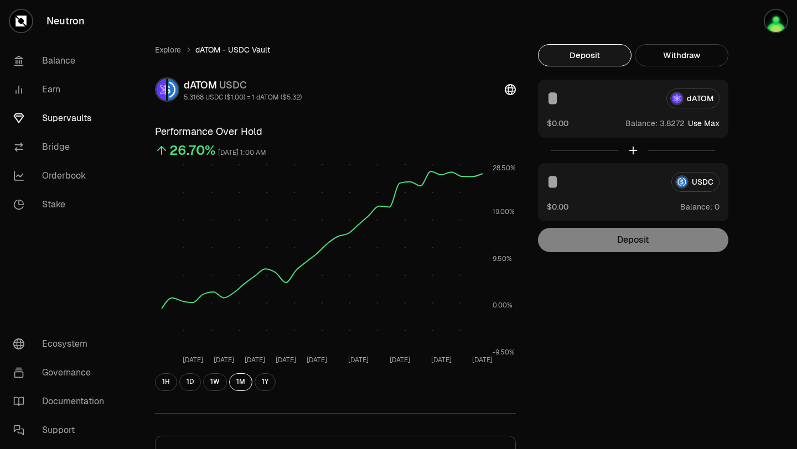
click at [693, 122] on button "Use Max" at bounding box center [704, 123] width 32 height 11
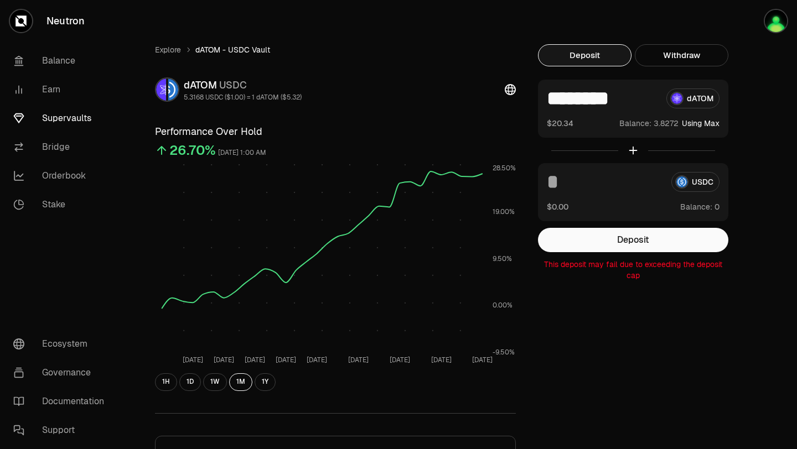
drag, startPoint x: 553, startPoint y: 93, endPoint x: 722, endPoint y: 87, distance: 168.8
click at [720, 93] on div "******** dATOM $20.34 Balance: Using Max" at bounding box center [633, 109] width 190 height 58
type input "*"
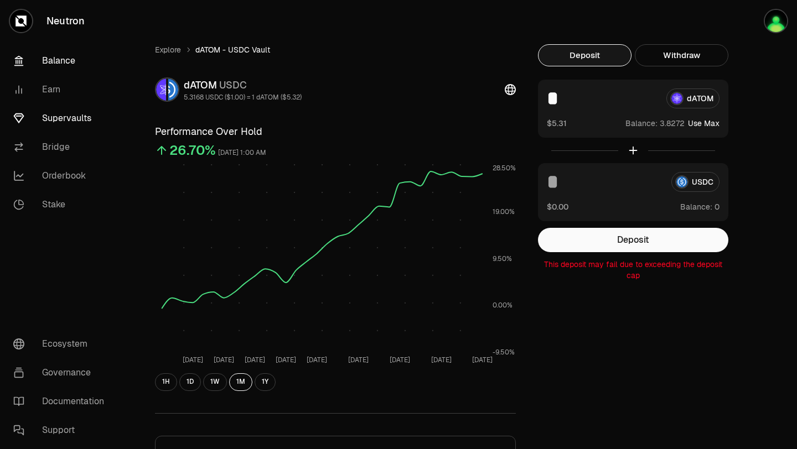
click at [53, 65] on link "Balance" at bounding box center [61, 60] width 115 height 29
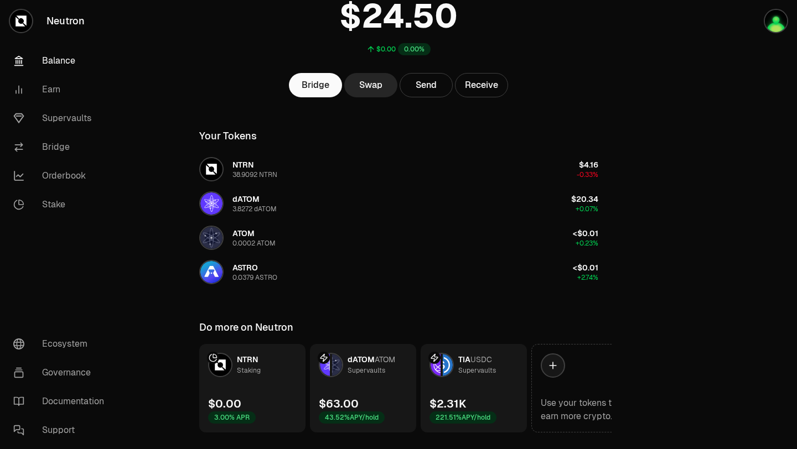
scroll to position [118, 0]
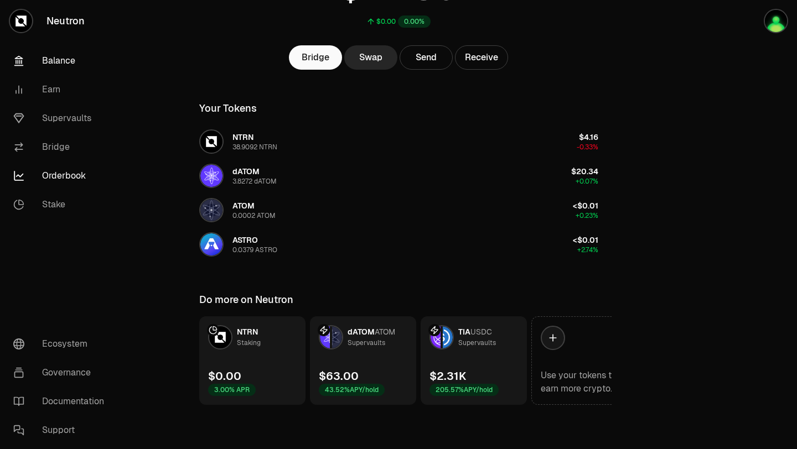
click at [44, 174] on link "Orderbook" at bounding box center [61, 176] width 115 height 29
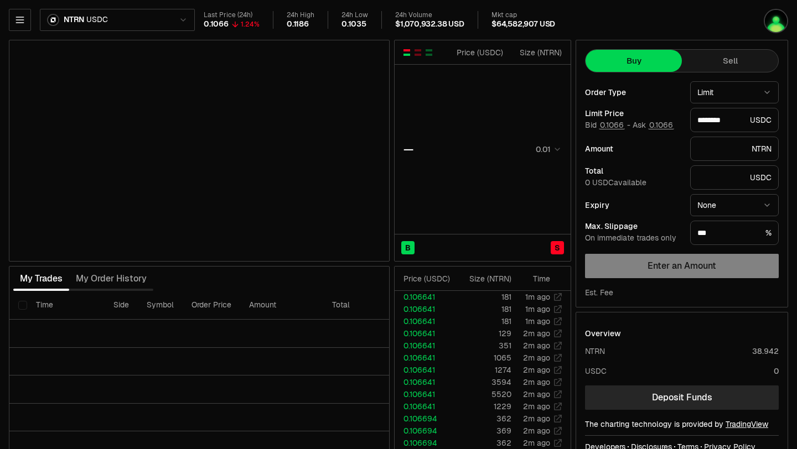
type input "********"
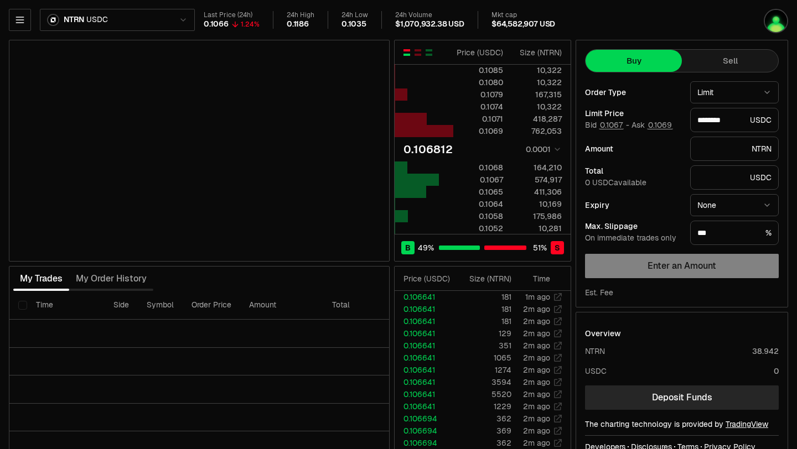
click at [184, 19] on html "Neutron Balance Earn Supervaults Bridge Orderbook Stake Ecosystem Governance Do…" at bounding box center [398, 241] width 797 height 482
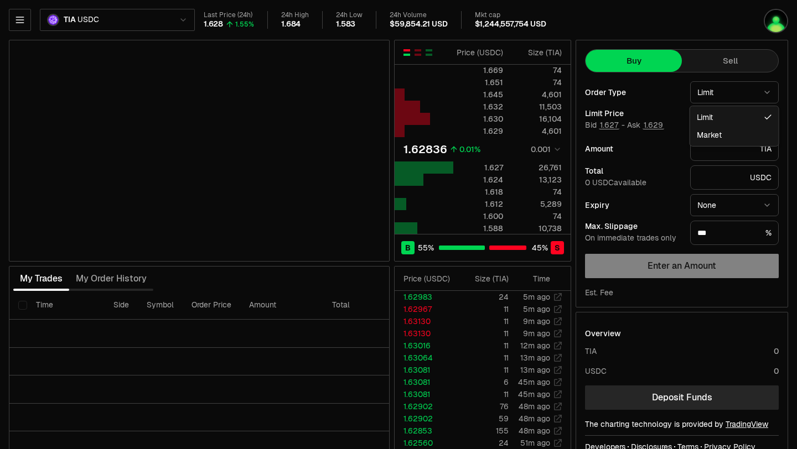
click at [704, 95] on html "Neutron Balance Earn Supervaults Bridge Orderbook Stake Ecosystem Governance Do…" at bounding box center [398, 241] width 797 height 482
click at [653, 297] on html "Neutron Balance Earn Supervaults Bridge Orderbook Stake Ecosystem Governance Do…" at bounding box center [398, 241] width 797 height 482
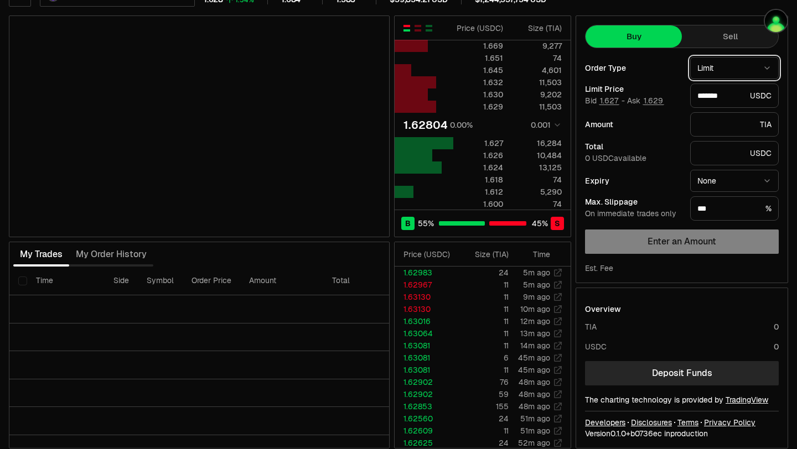
scroll to position [33, 0]
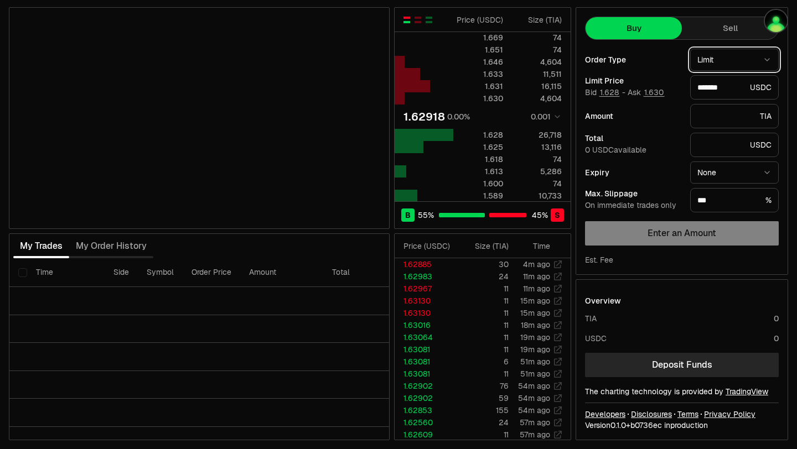
type input "*******"
